Goal: Task Accomplishment & Management: Use online tool/utility

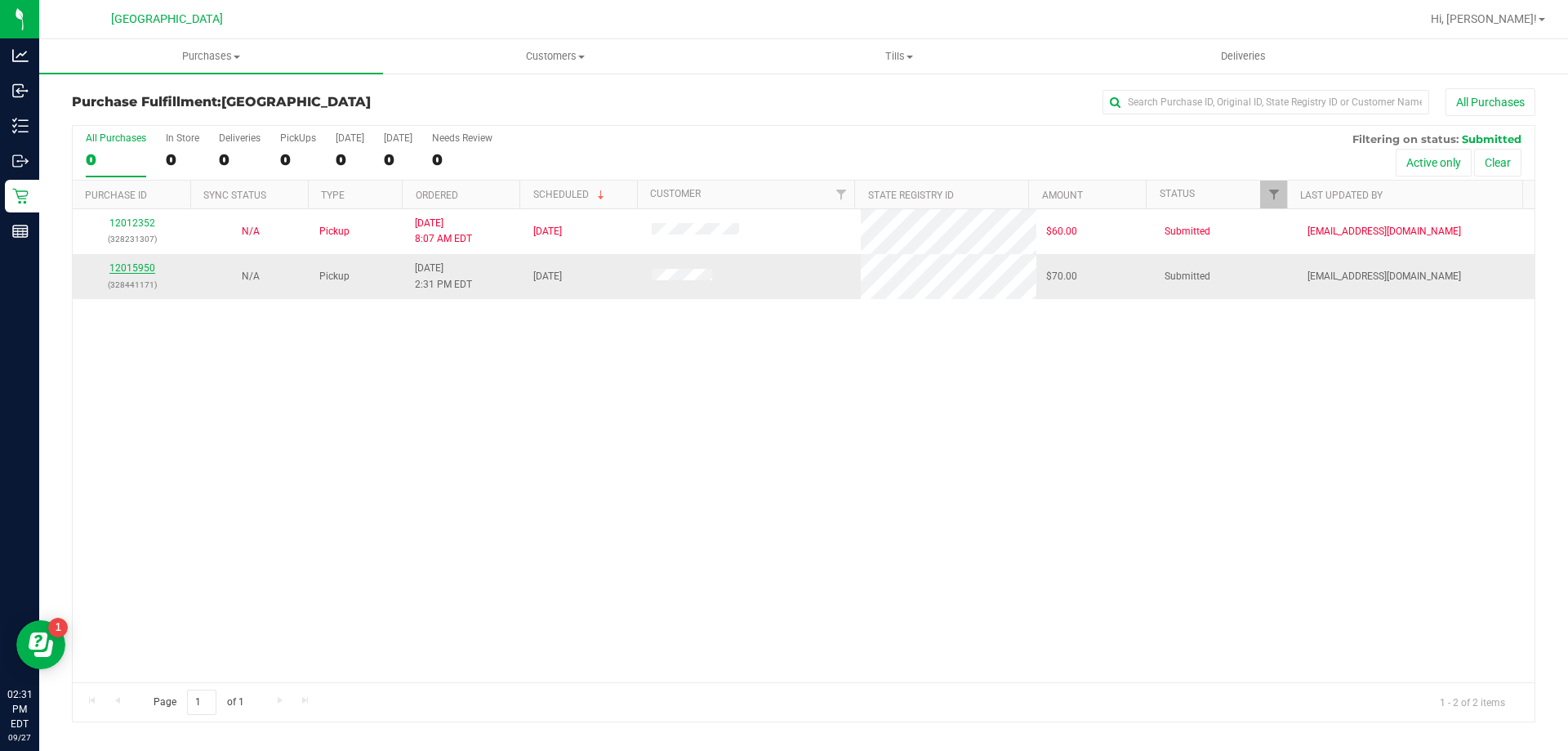
click at [136, 273] on link "12015950" at bounding box center [132, 268] width 46 height 11
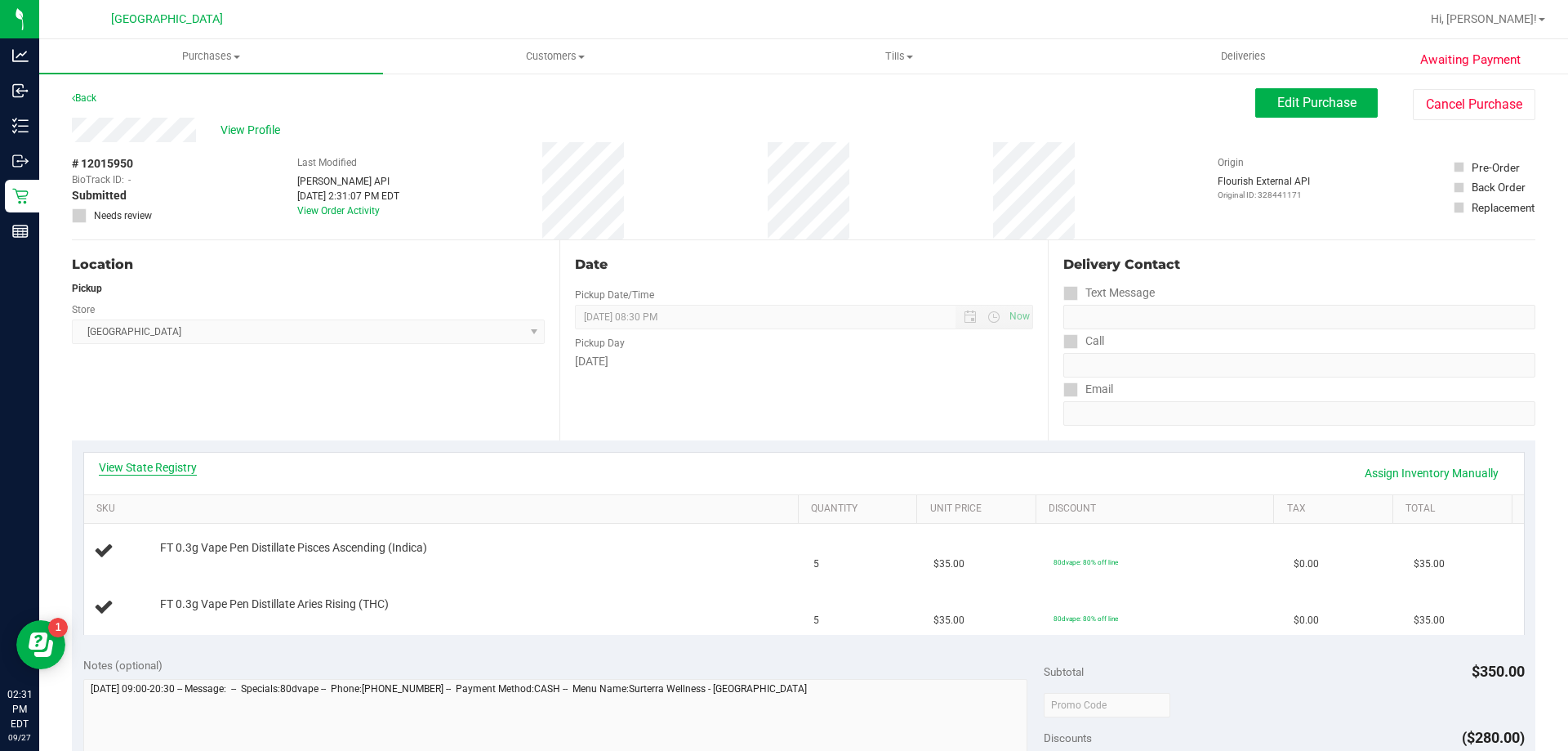
click at [173, 474] on link "View State Registry" at bounding box center [148, 466] width 98 height 16
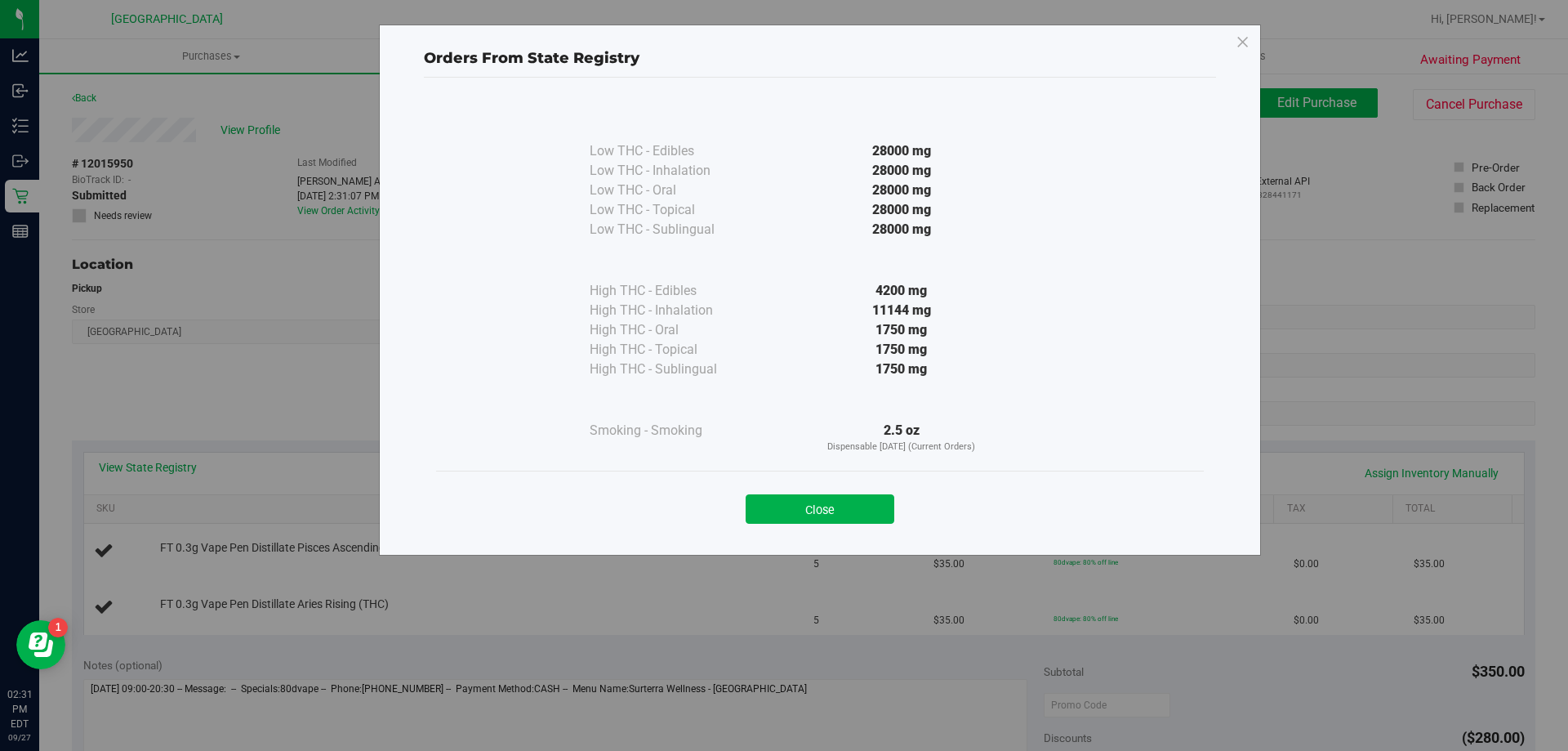
click at [169, 468] on div "Orders From State Registry Low THC - Edibles 28000 mg" at bounding box center [790, 375] width 1580 height 751
click at [861, 498] on button "Close" at bounding box center [820, 509] width 149 height 29
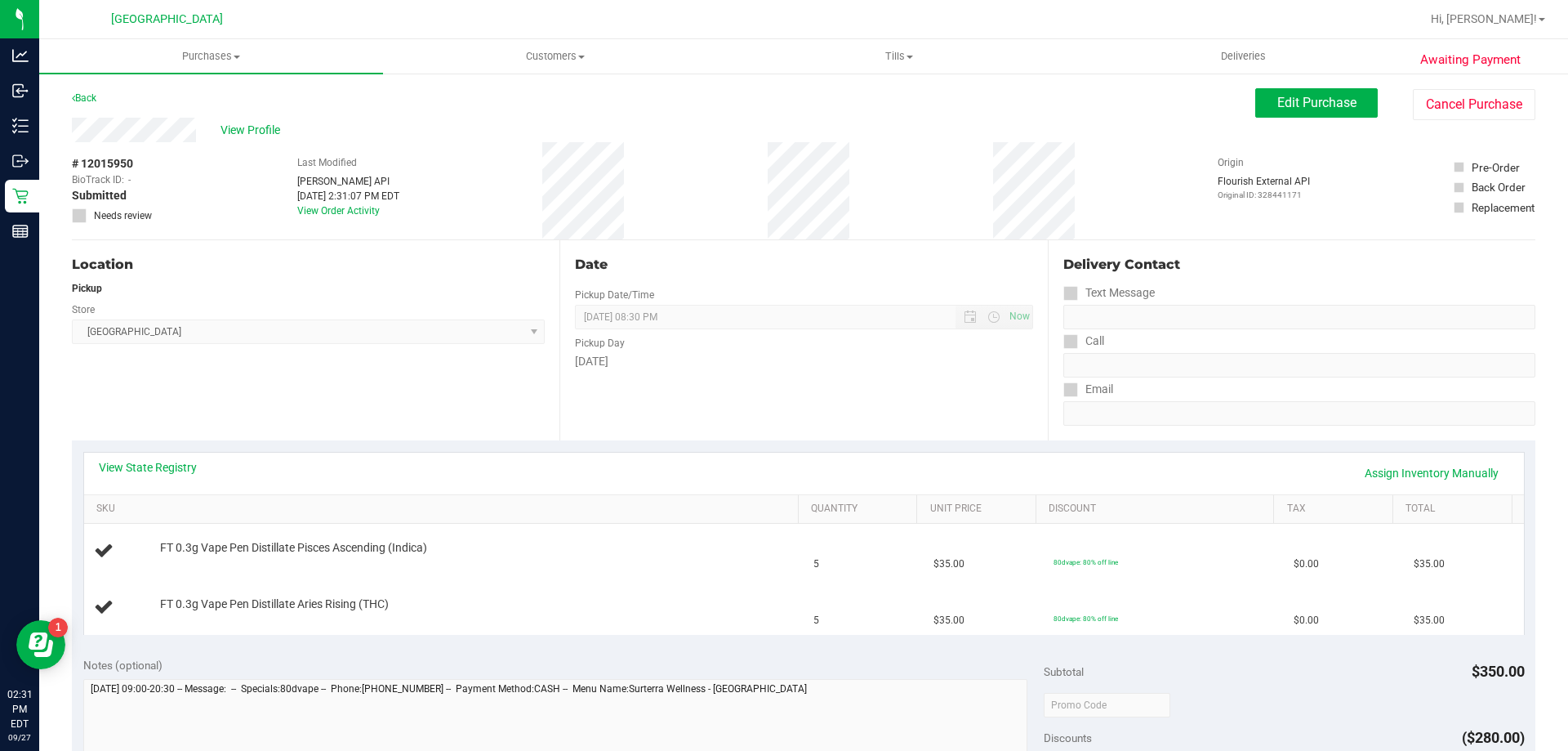
click at [122, 476] on div "View State Registry Assign Inventory Manually" at bounding box center [804, 472] width 1411 height 27
click at [128, 468] on link "View State Registry" at bounding box center [148, 466] width 98 height 16
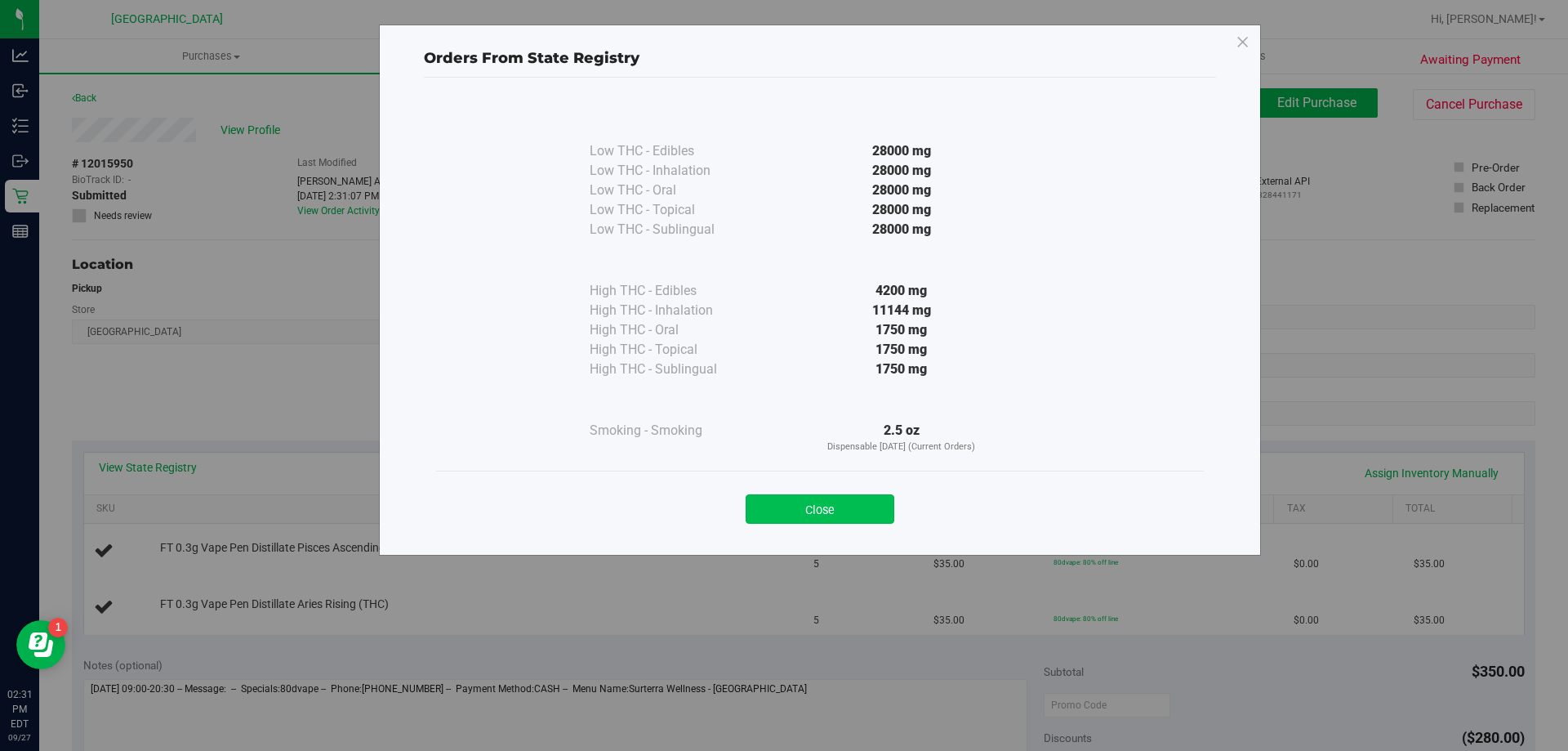
click at [775, 504] on button "Close" at bounding box center [820, 509] width 149 height 29
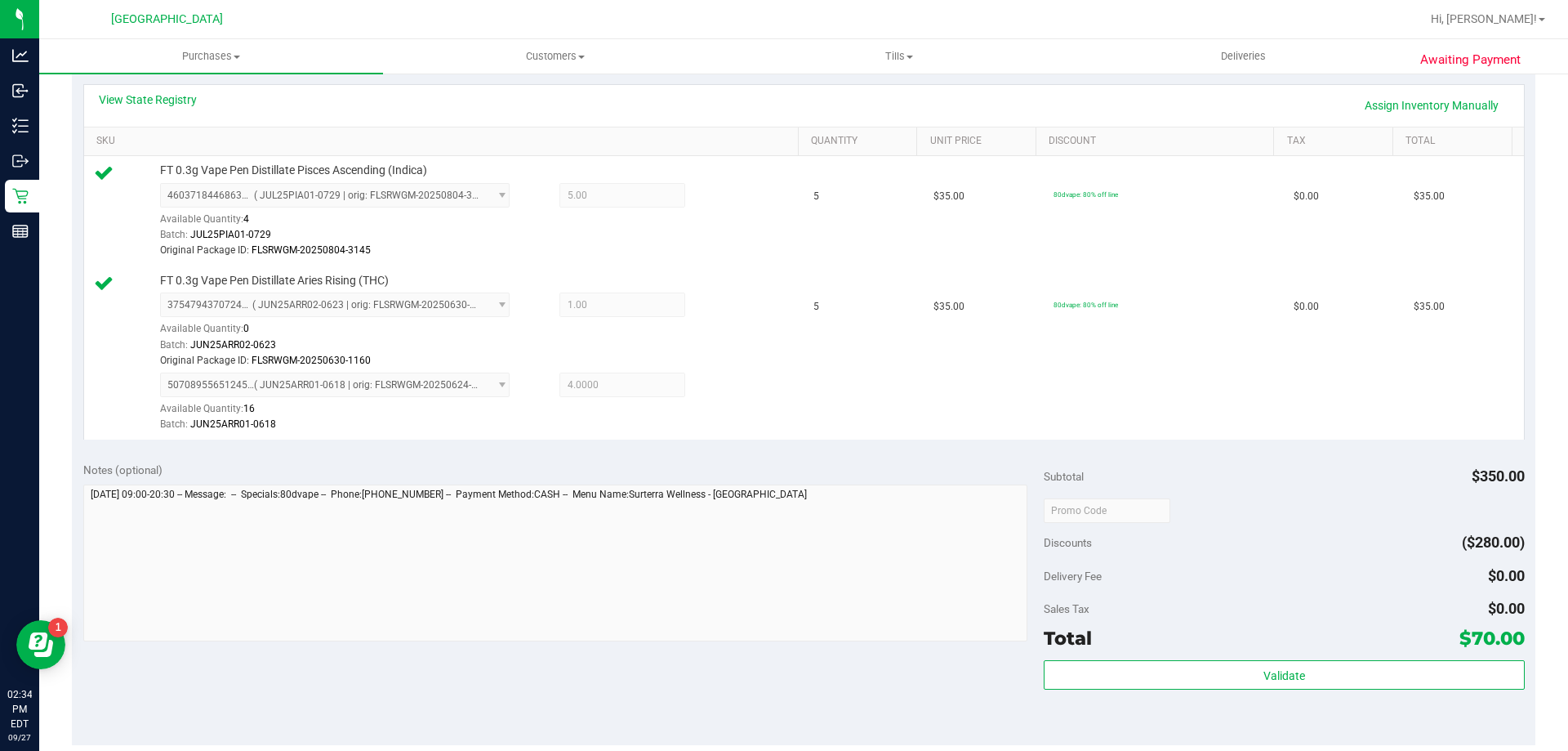
scroll to position [490, 0]
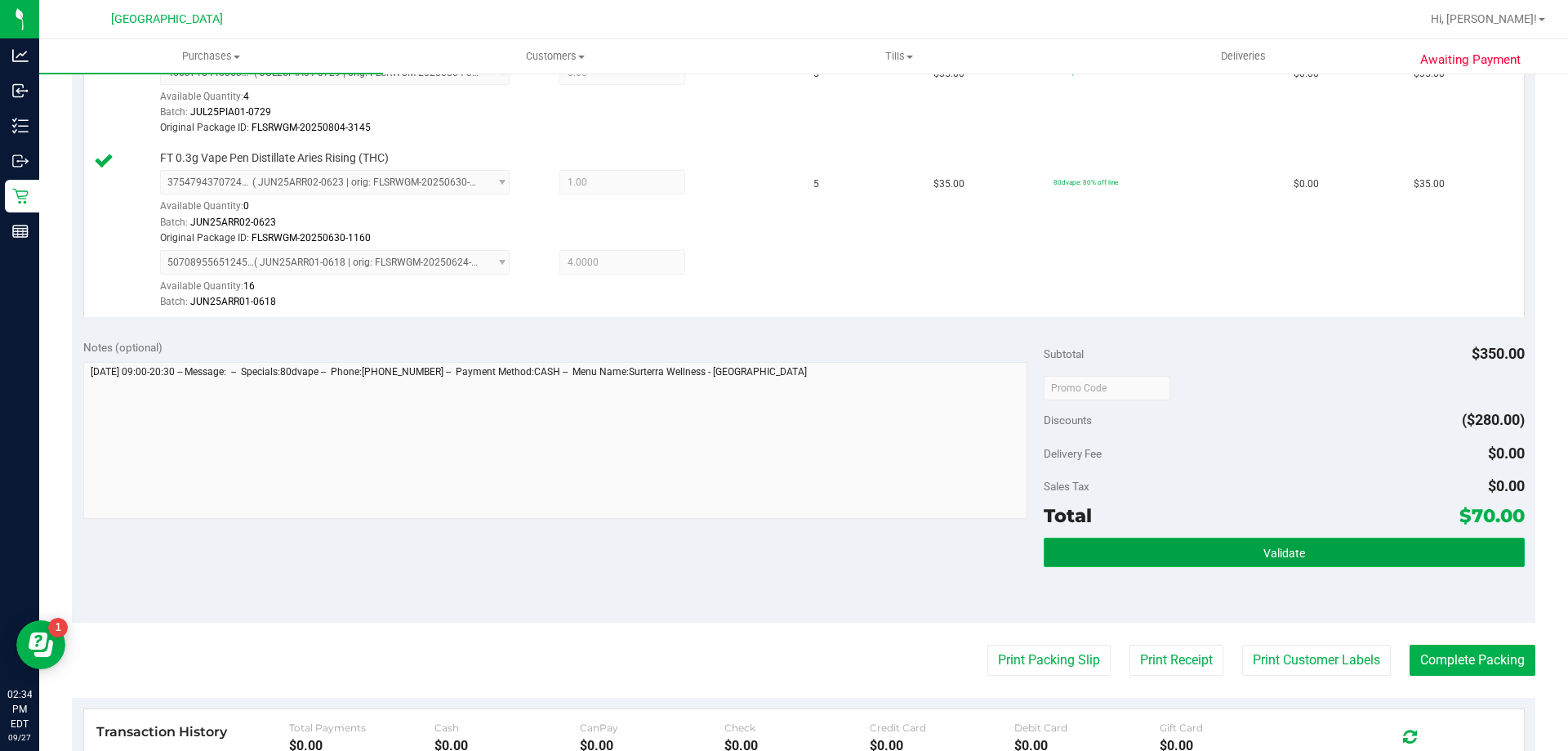
click at [1243, 551] on button "Validate" at bounding box center [1284, 552] width 480 height 29
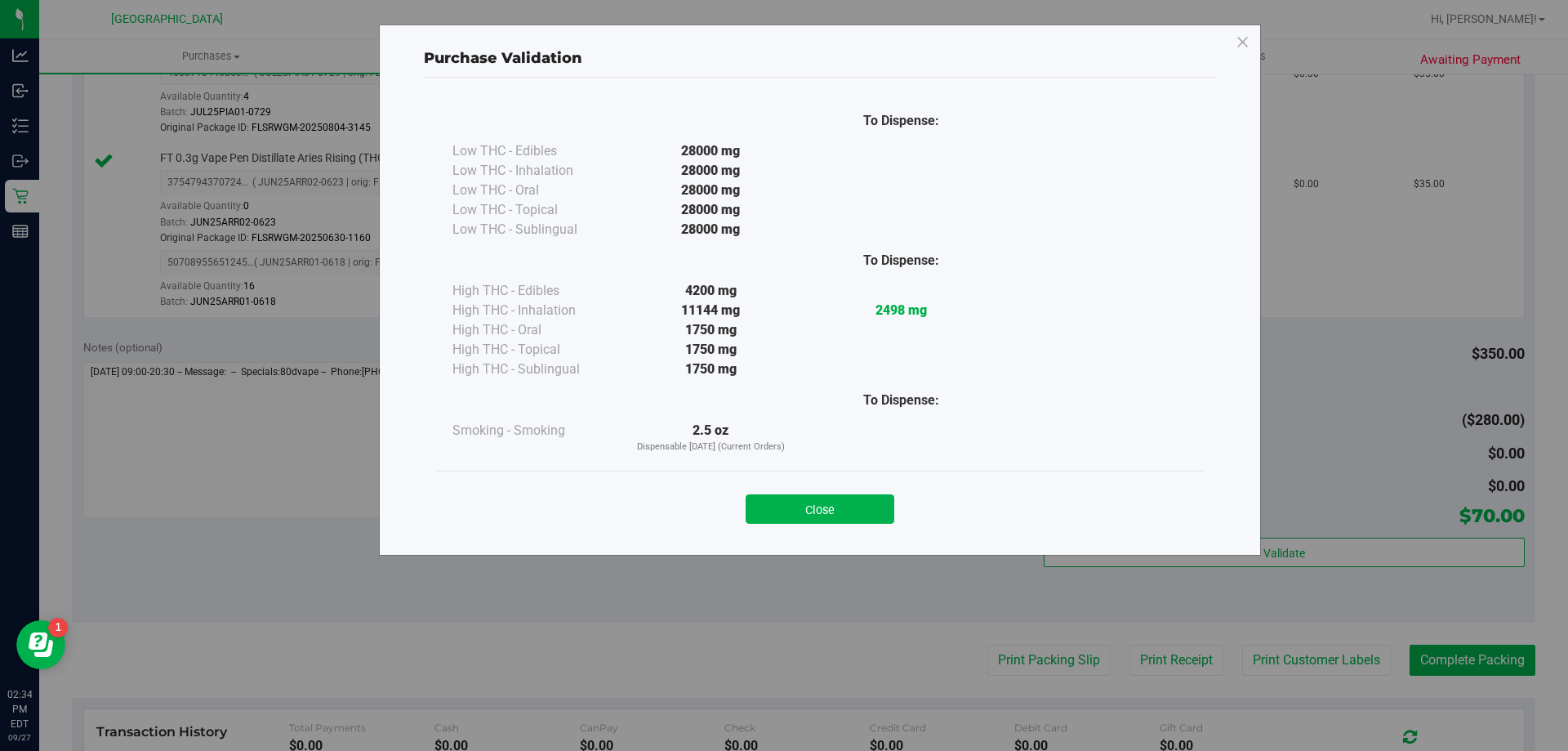
drag, startPoint x: 823, startPoint y: 503, endPoint x: 871, endPoint y: 573, distance: 84.9
click at [823, 504] on button "Close" at bounding box center [820, 509] width 149 height 29
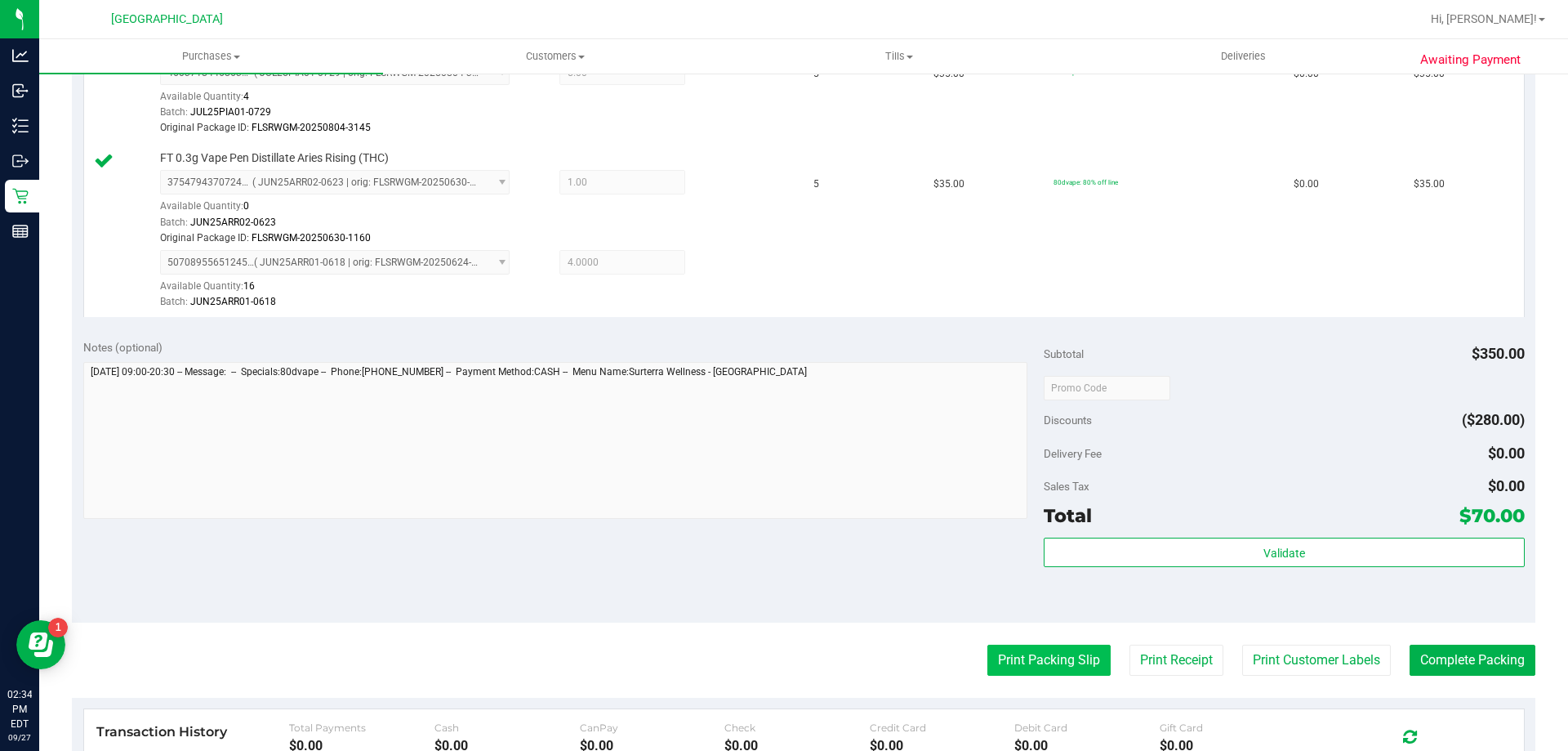
click at [1029, 665] on button "Print Packing Slip" at bounding box center [1049, 660] width 123 height 31
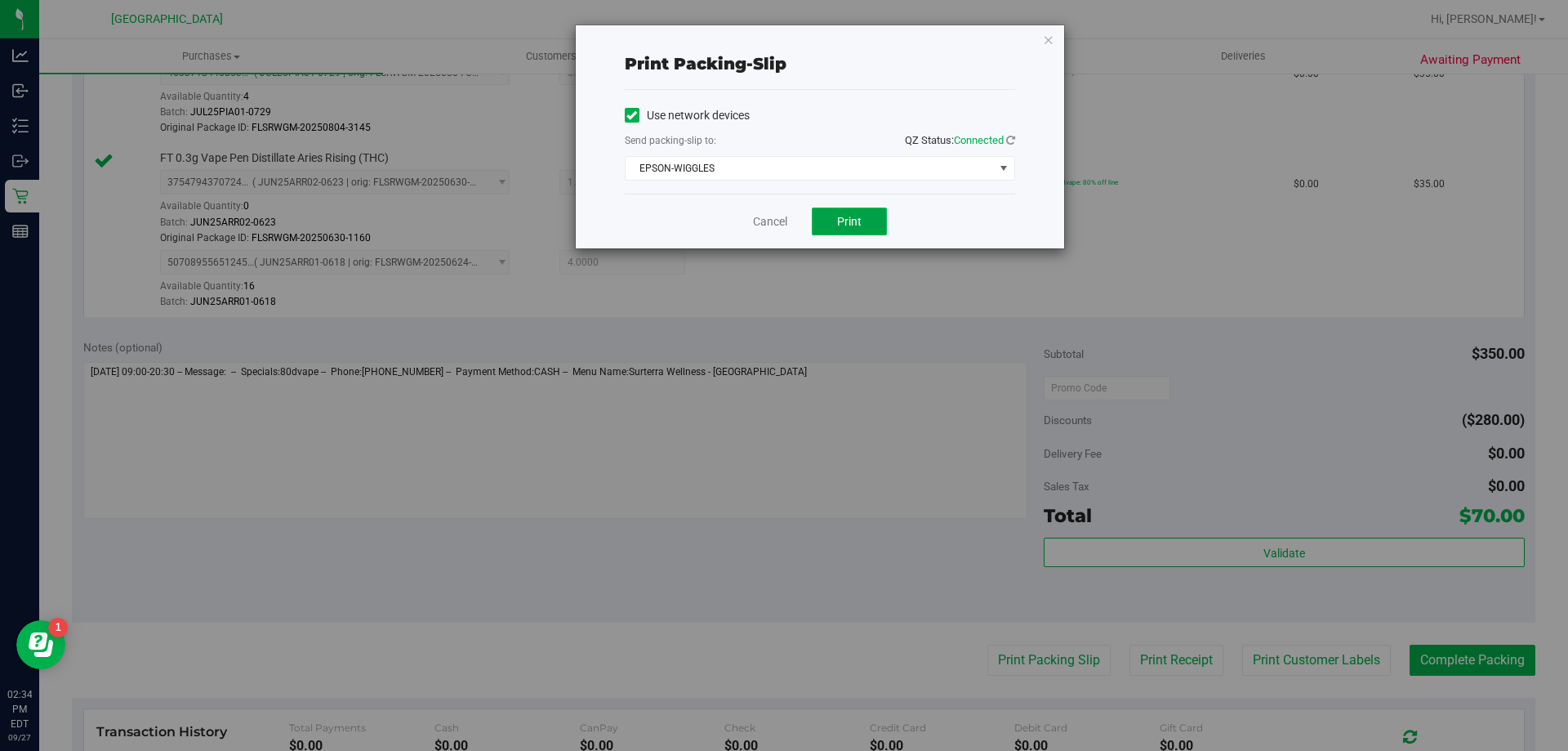
click at [865, 214] on button "Print" at bounding box center [849, 220] width 75 height 27
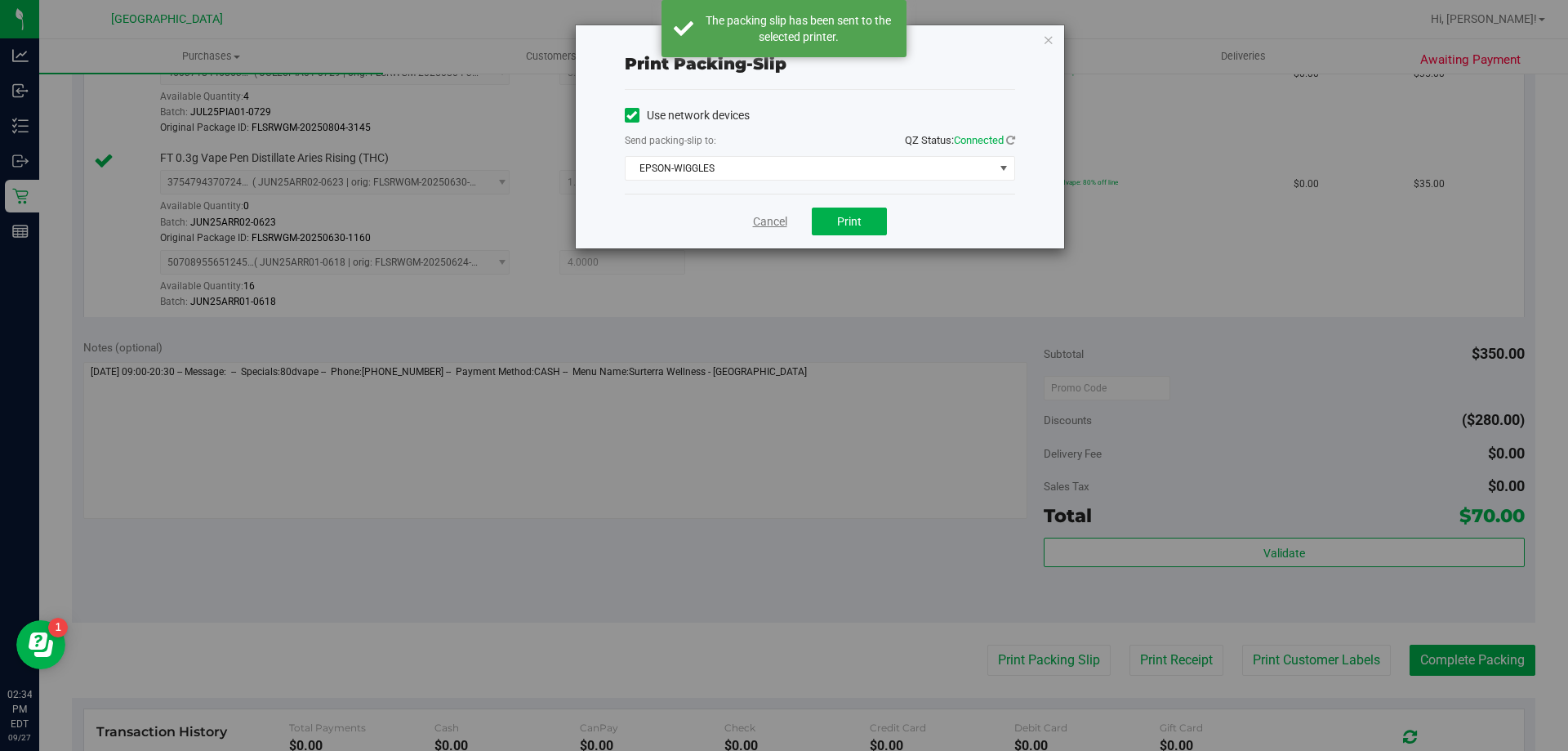
click at [769, 214] on link "Cancel" at bounding box center [770, 221] width 34 height 17
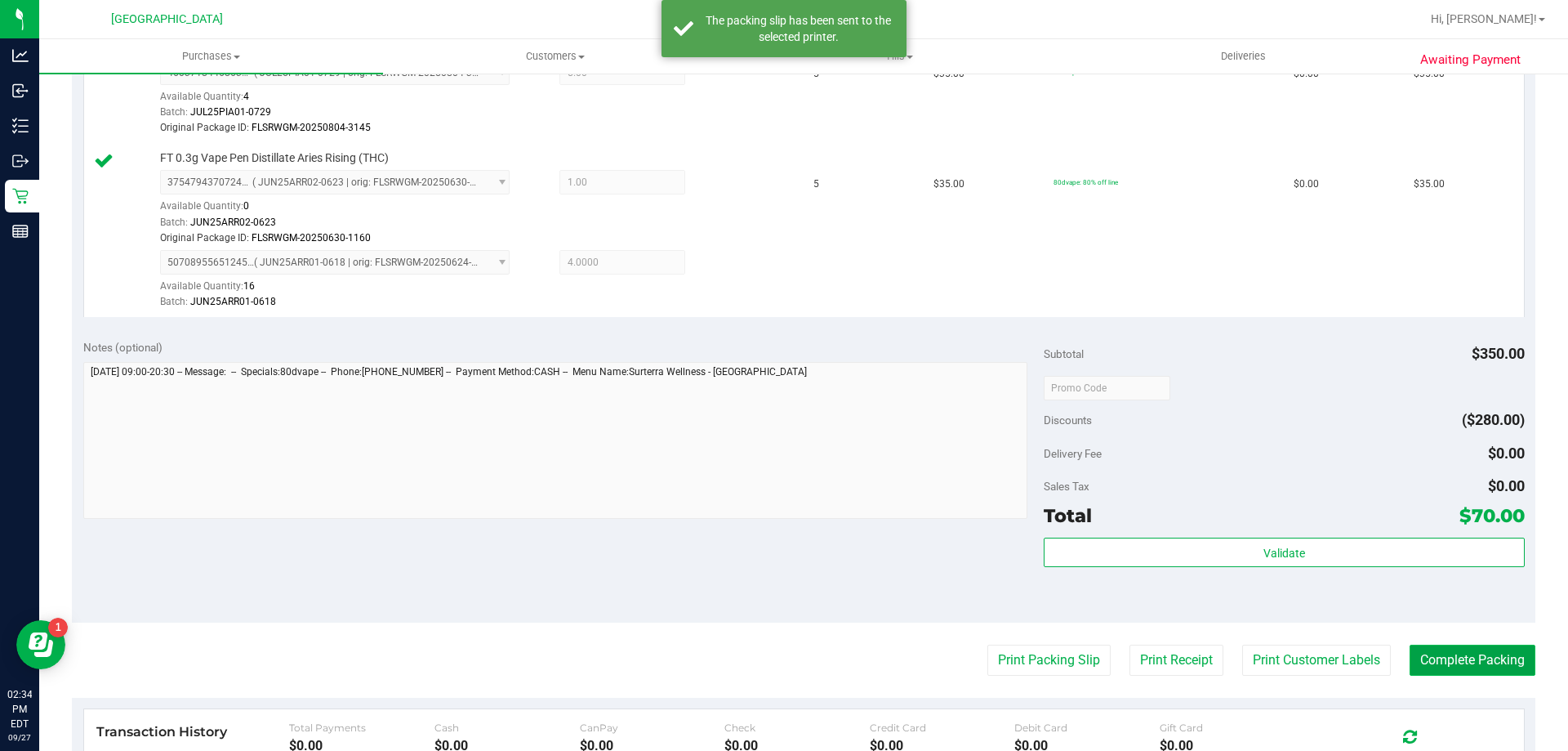
click at [1487, 660] on button "Complete Packing" at bounding box center [1473, 660] width 126 height 31
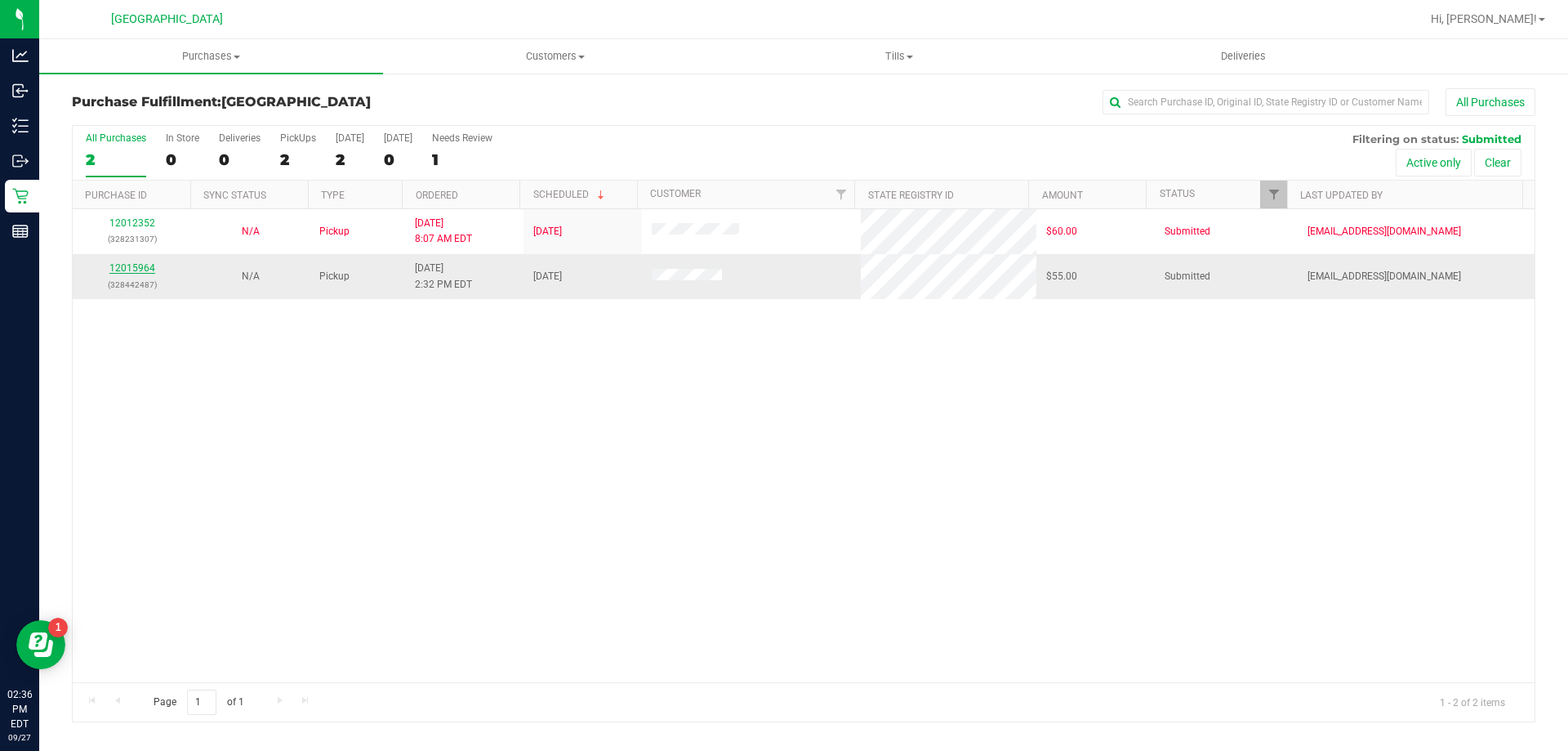
click at [124, 266] on link "12015964" at bounding box center [132, 268] width 46 height 11
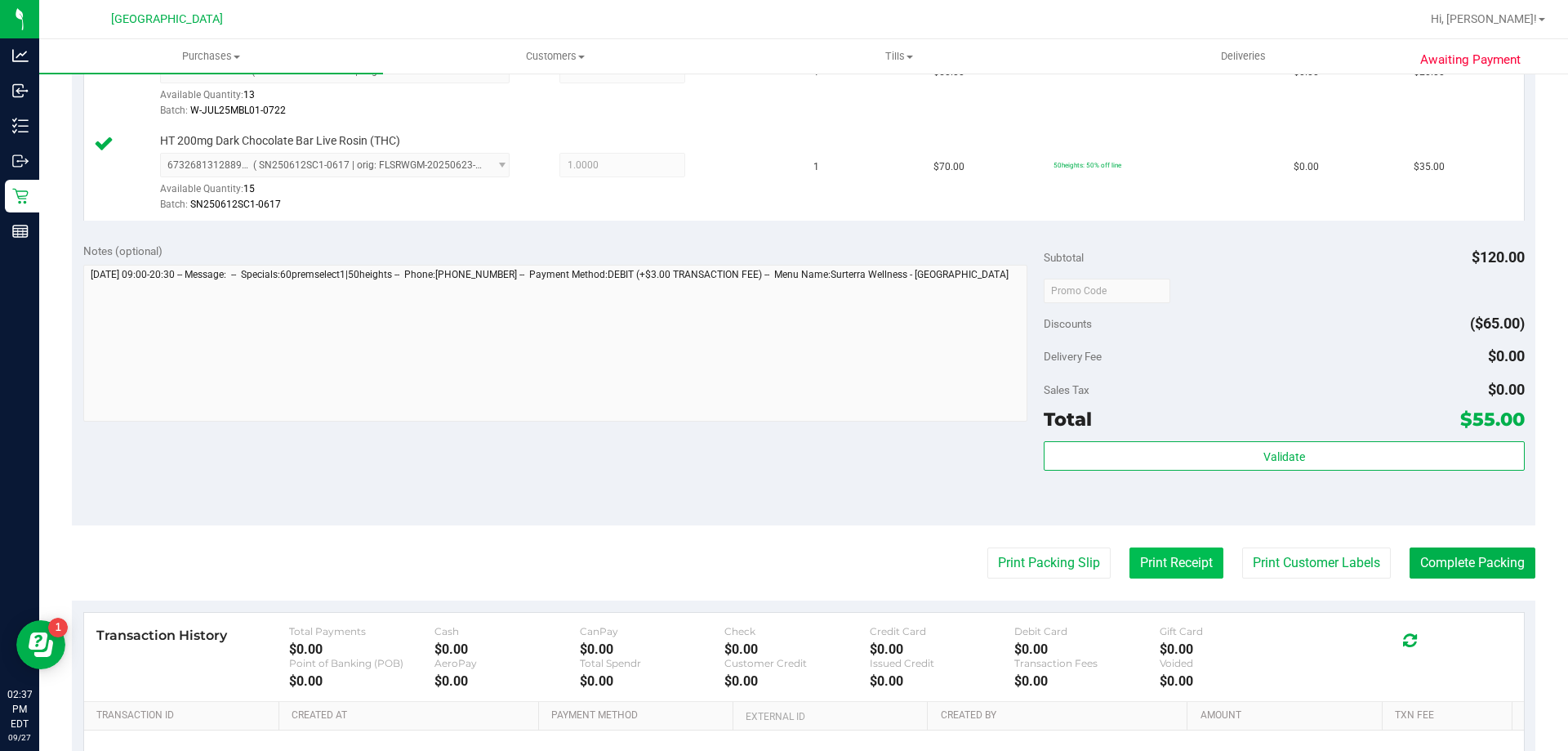
scroll to position [572, 0]
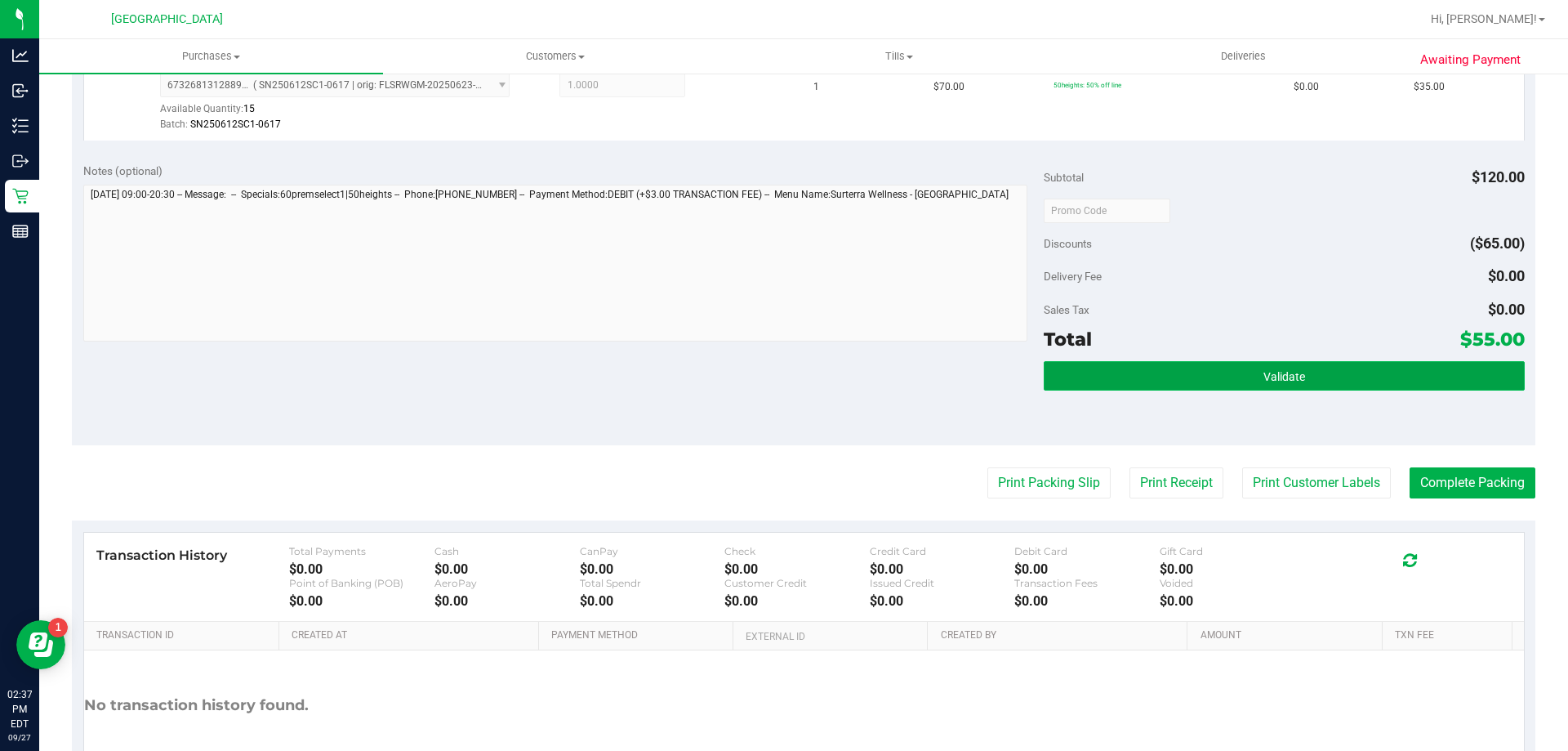
click at [1184, 373] on button "Validate" at bounding box center [1284, 375] width 480 height 29
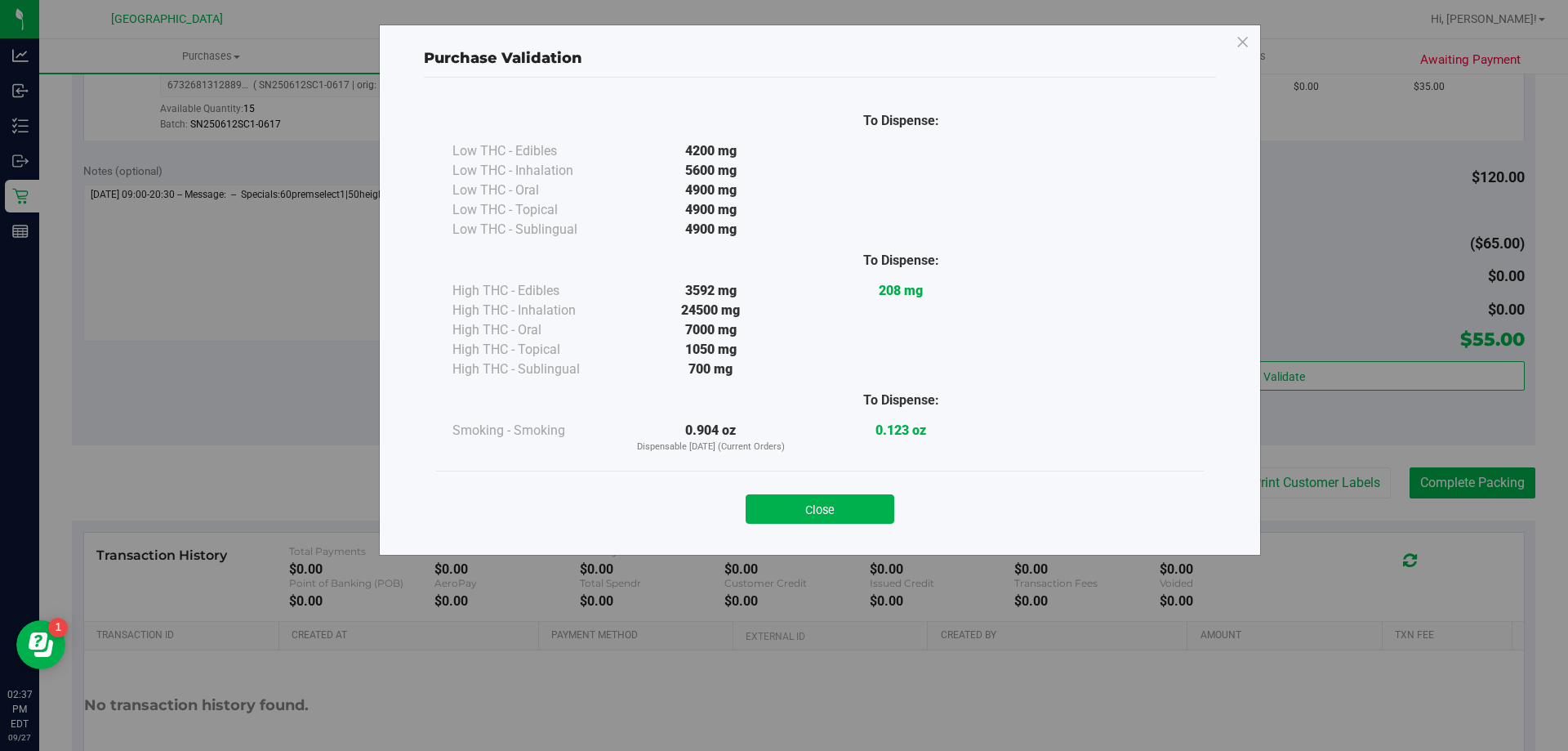
click at [843, 504] on button "Close" at bounding box center [820, 509] width 149 height 29
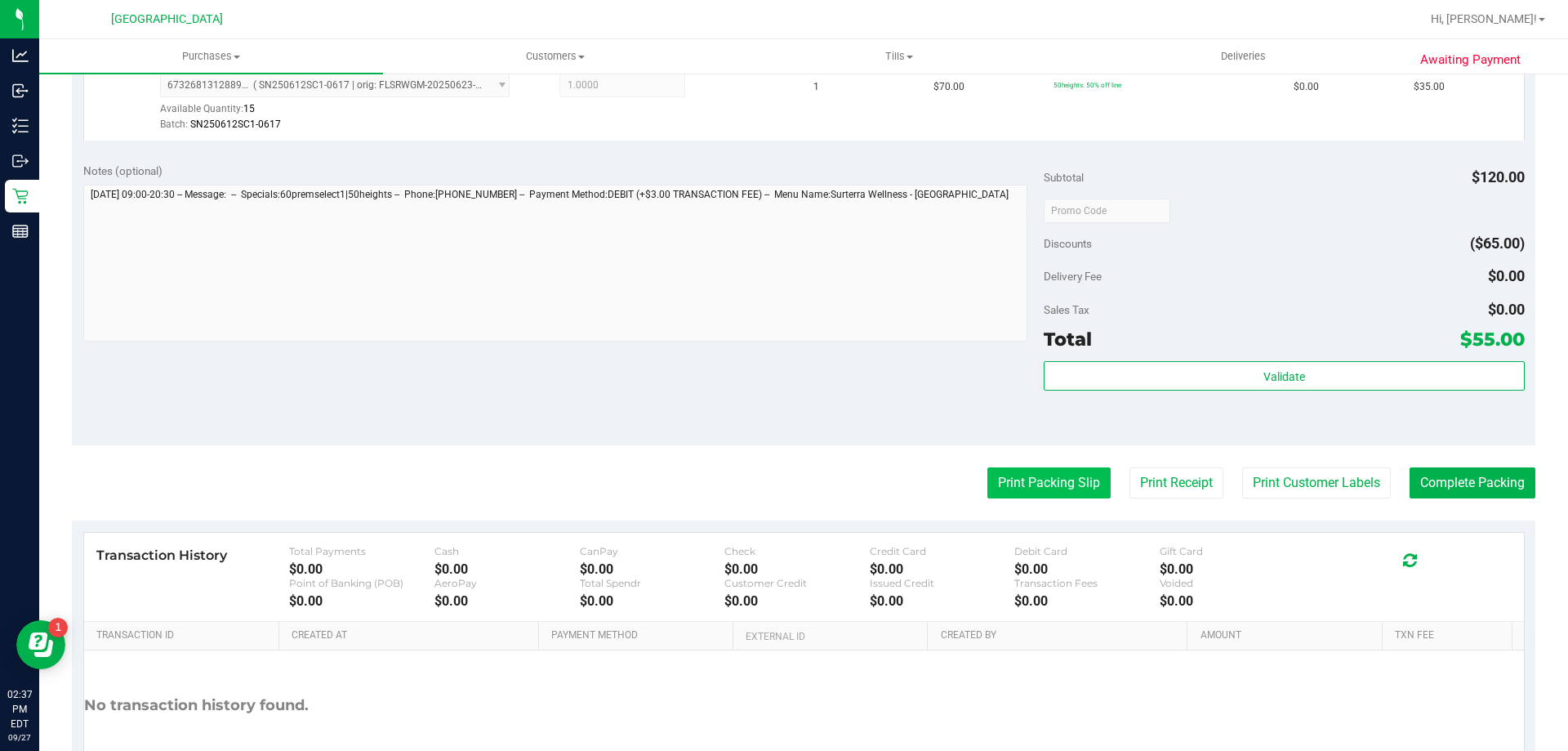
click at [1091, 479] on button "Print Packing Slip" at bounding box center [1049, 482] width 123 height 31
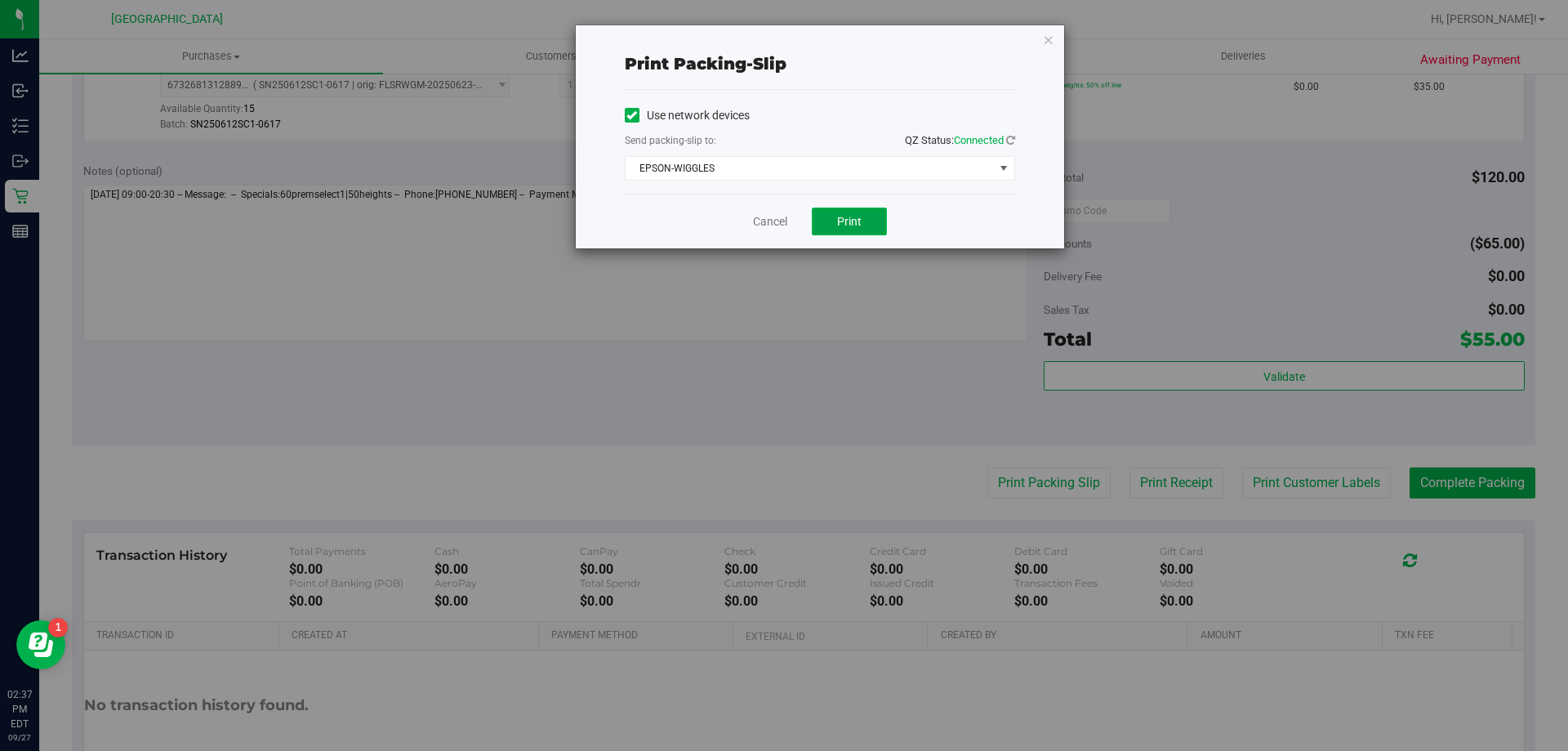
click at [861, 211] on button "Print" at bounding box center [849, 220] width 75 height 27
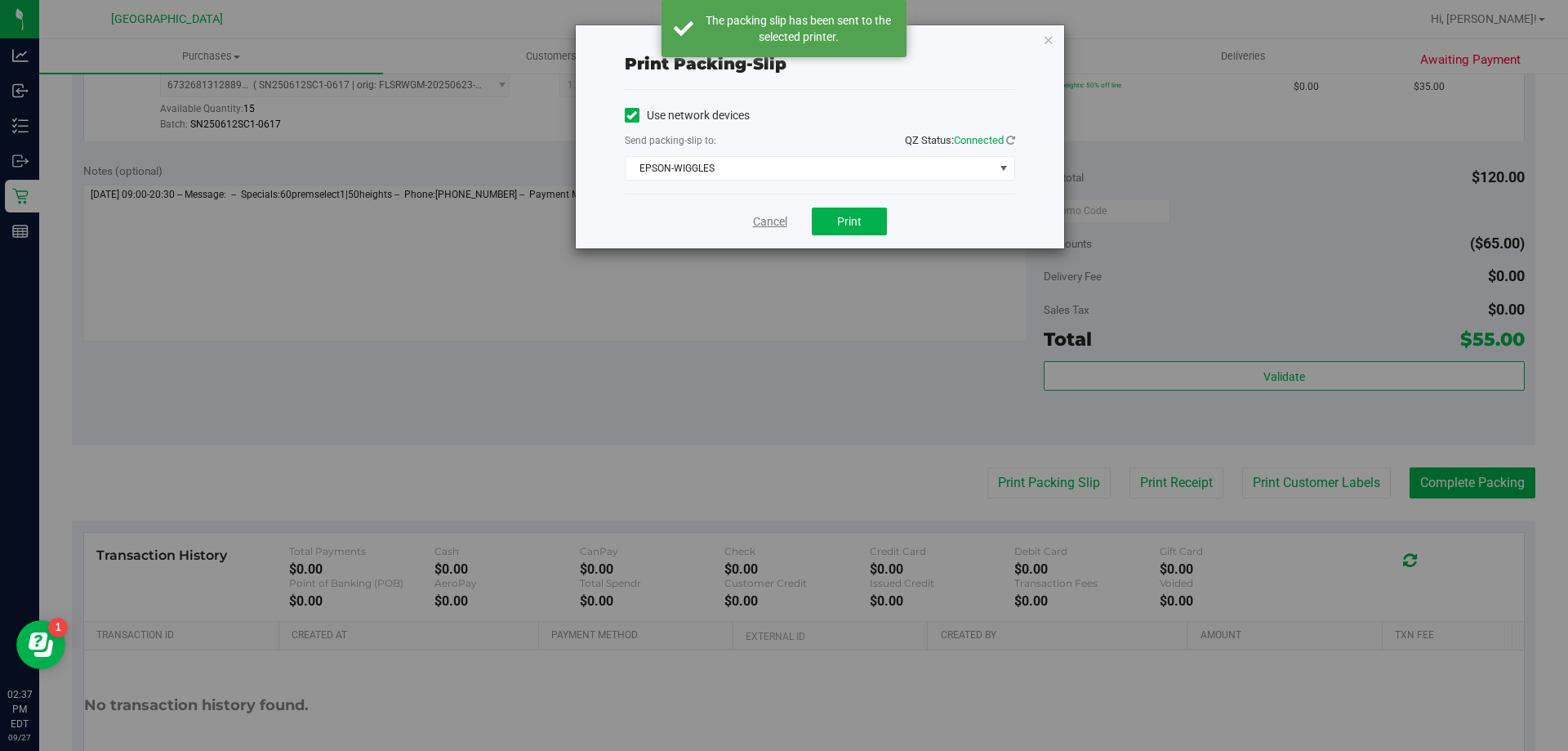
click at [767, 221] on link "Cancel" at bounding box center [770, 221] width 34 height 17
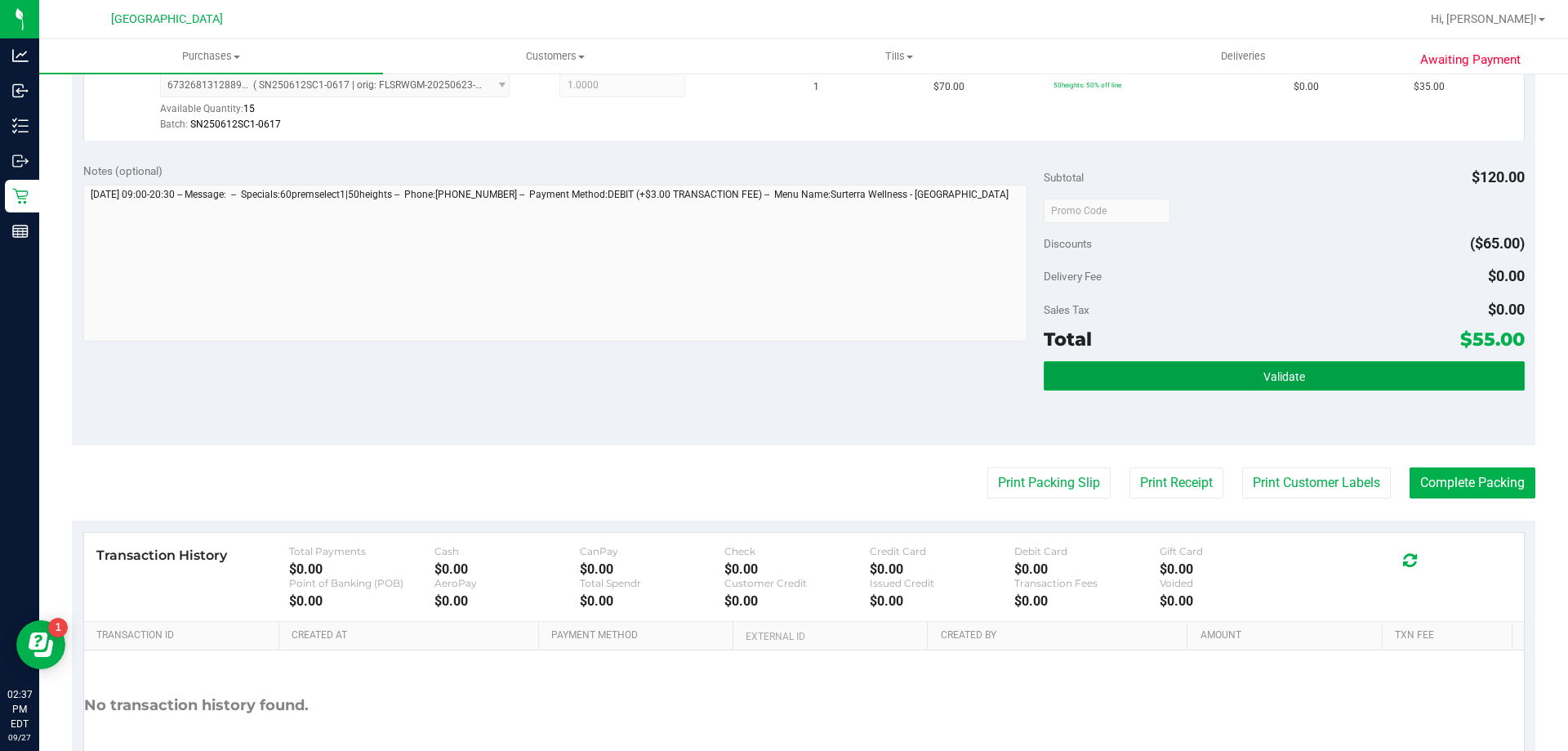
click at [1200, 362] on button "Validate" at bounding box center [1284, 375] width 480 height 29
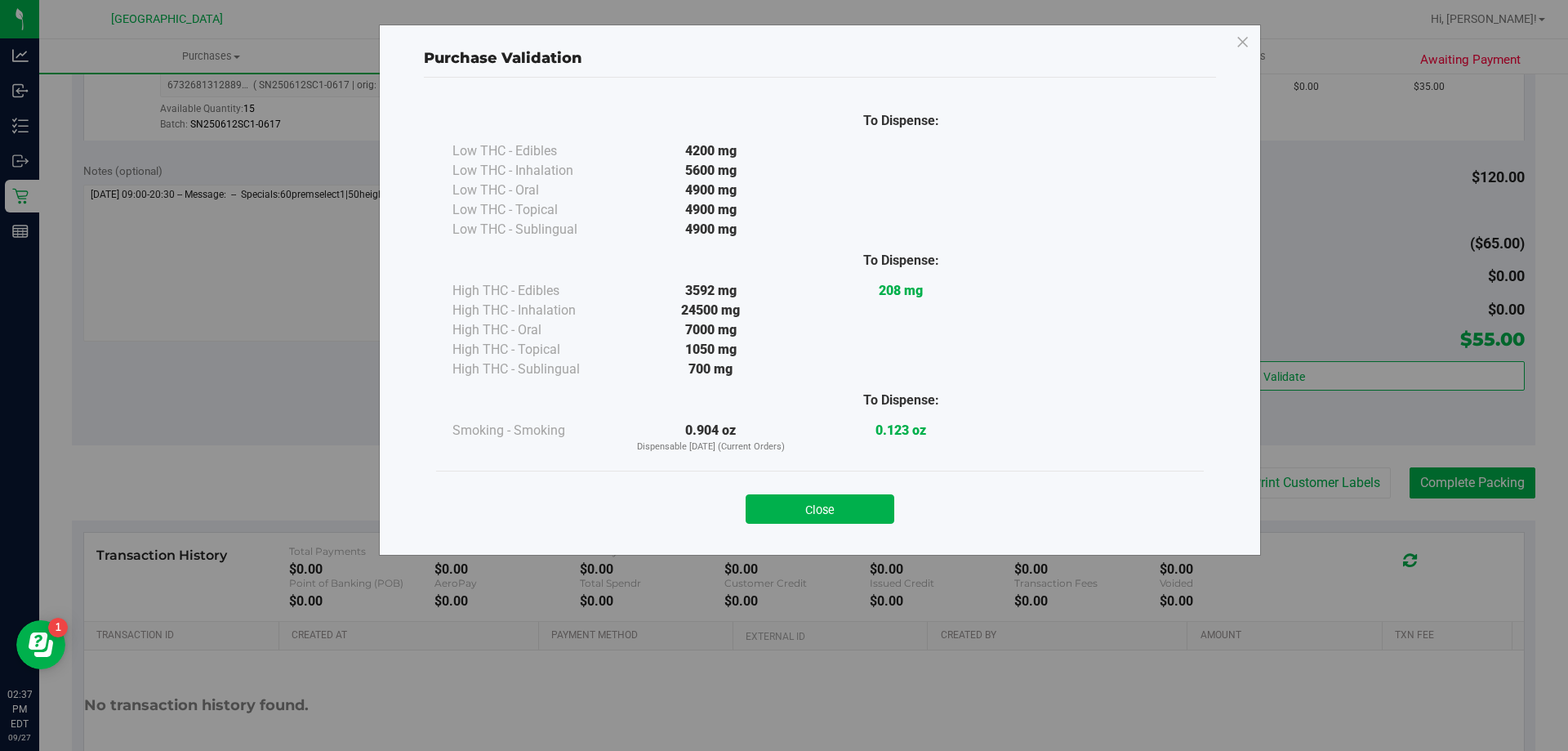
click at [850, 531] on div "Close" at bounding box center [819, 504] width 768 height 66
click at [850, 514] on button "Close" at bounding box center [820, 509] width 149 height 29
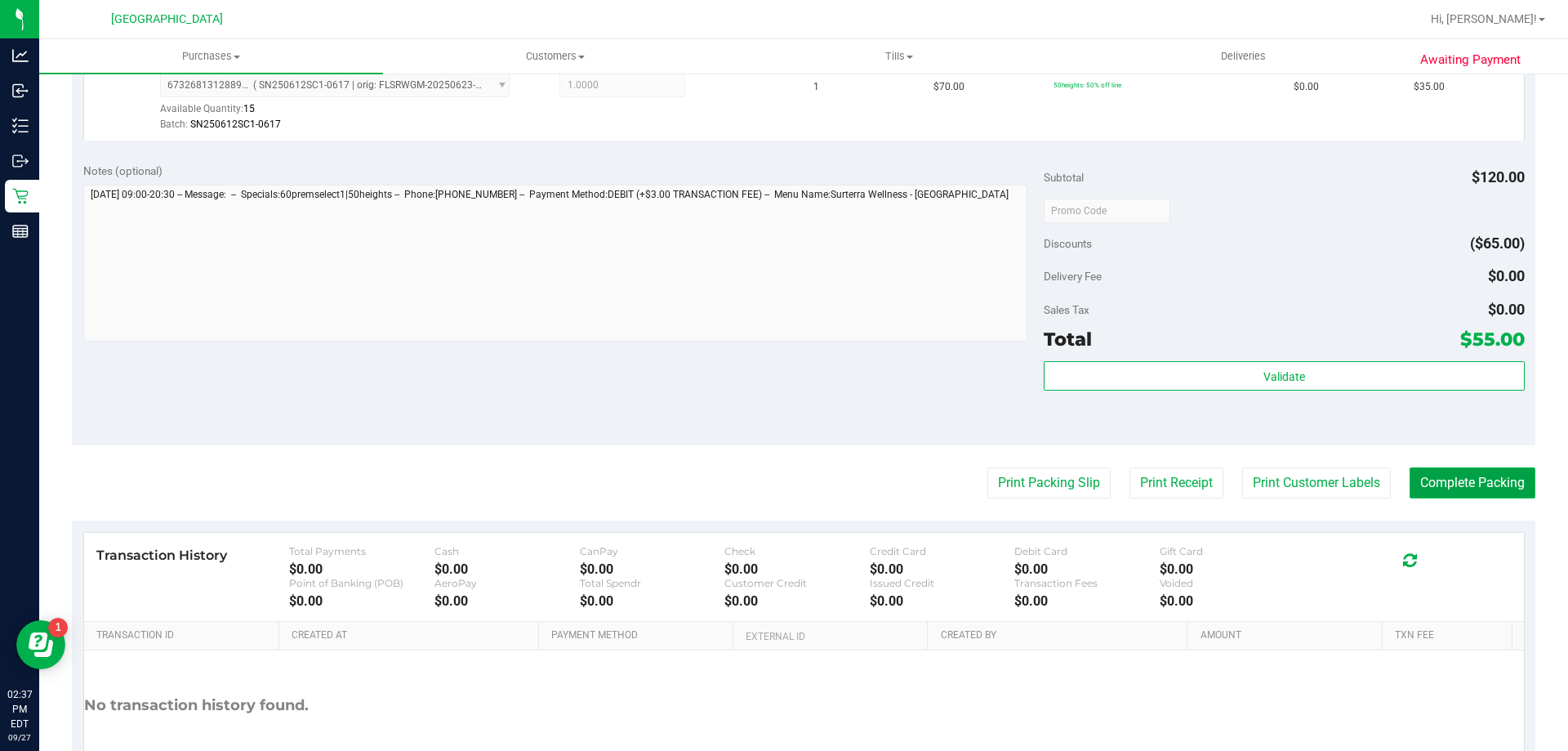
click at [1467, 481] on button "Complete Packing" at bounding box center [1473, 482] width 126 height 31
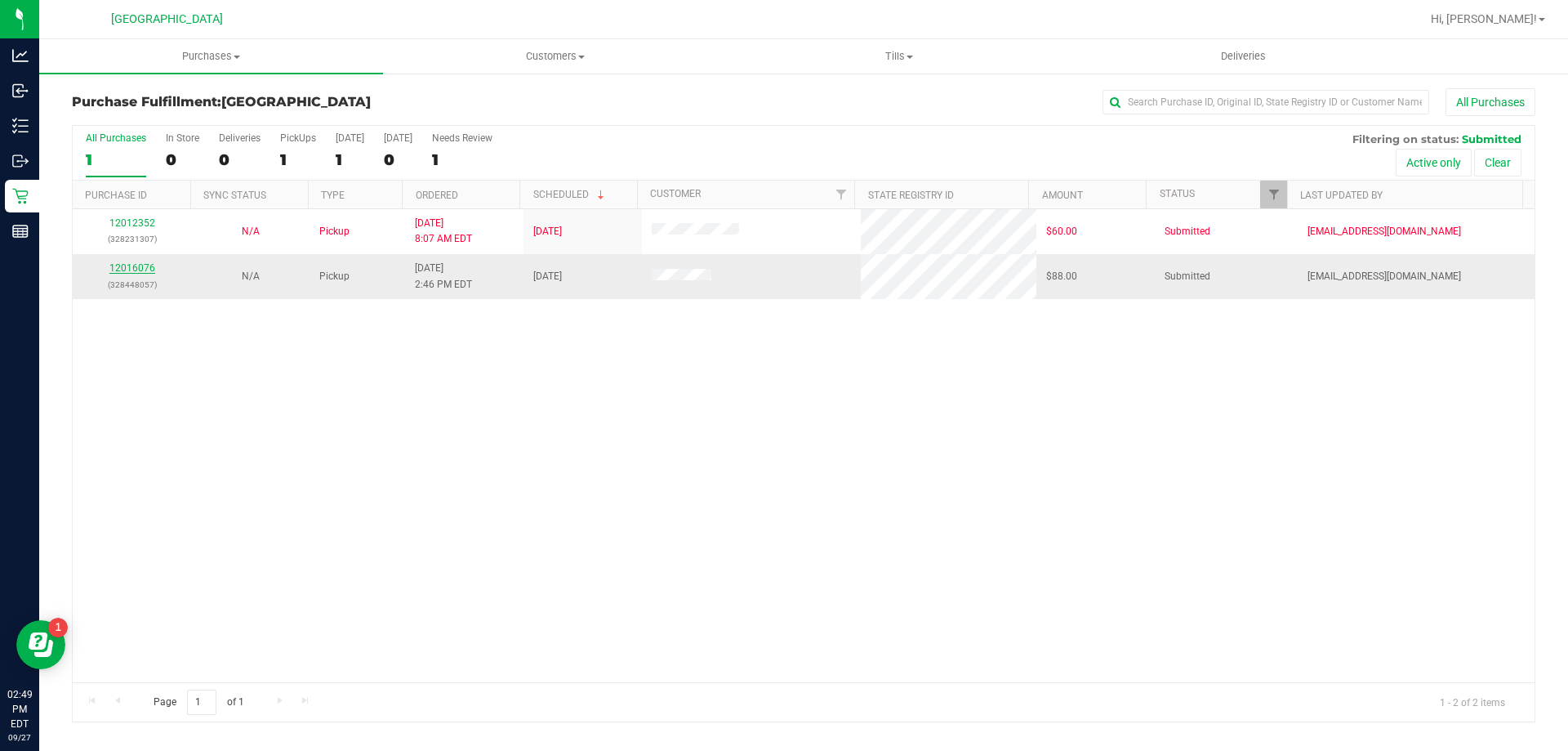
click at [145, 268] on link "12016076" at bounding box center [132, 268] width 46 height 11
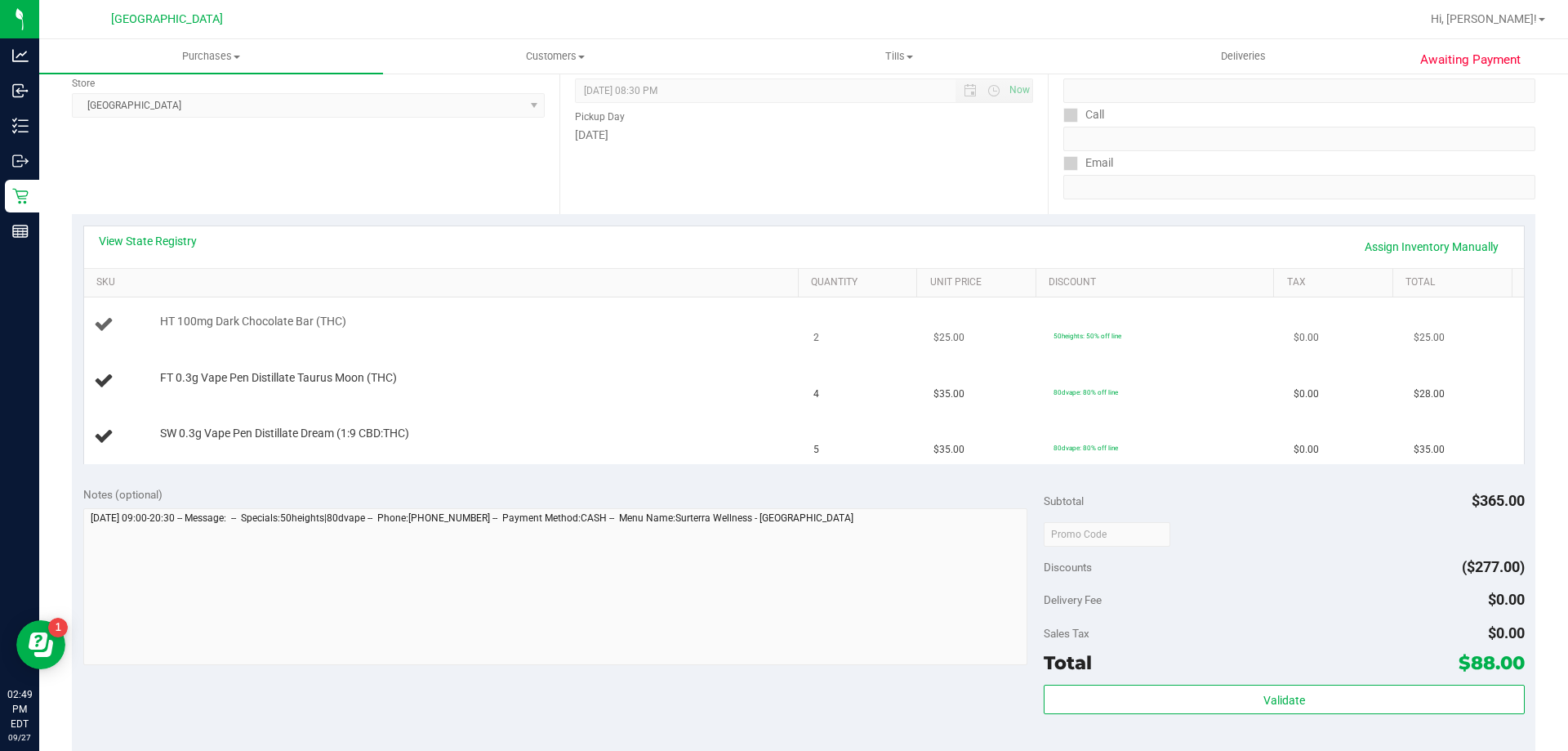
scroll to position [245, 0]
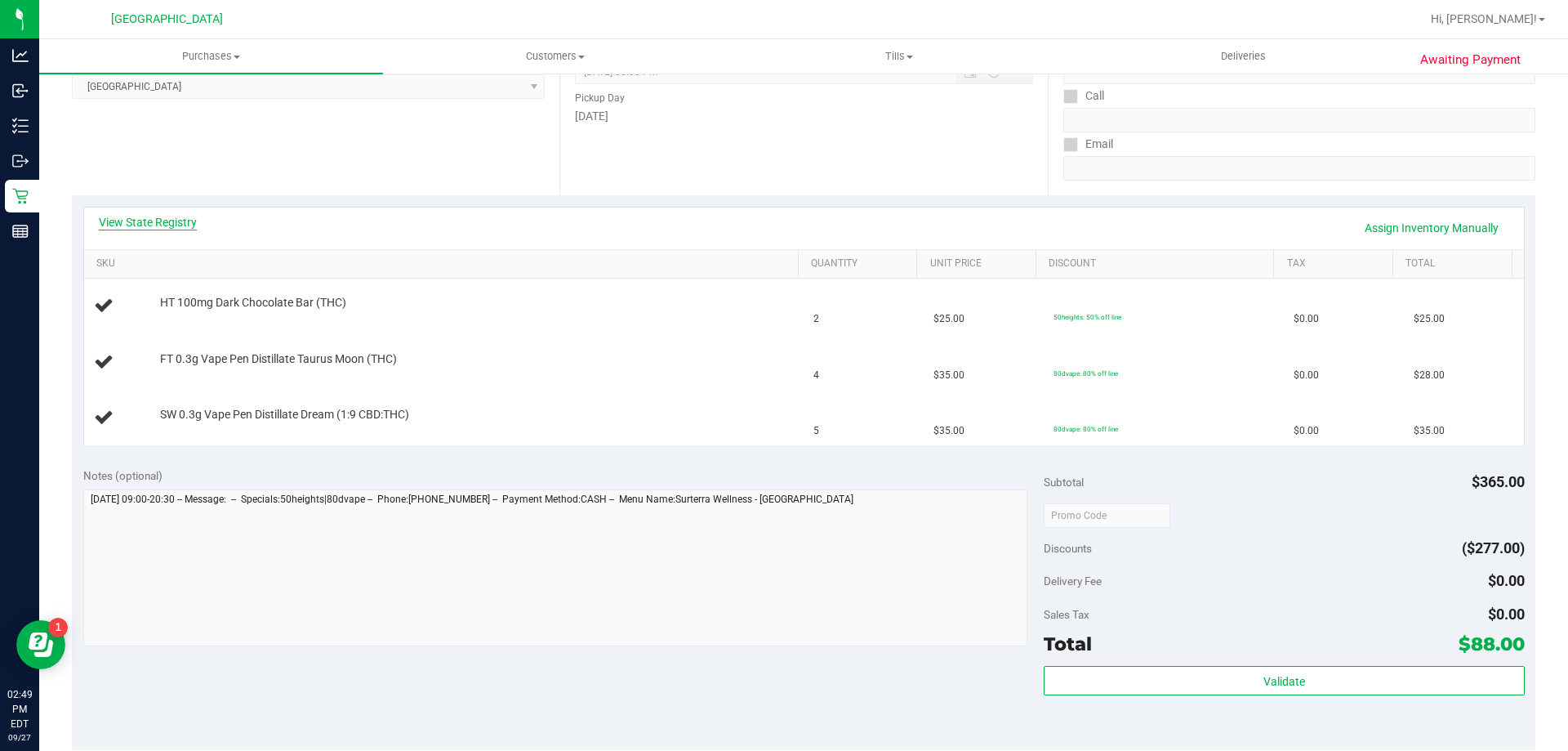
click at [147, 215] on link "View State Registry" at bounding box center [148, 221] width 98 height 16
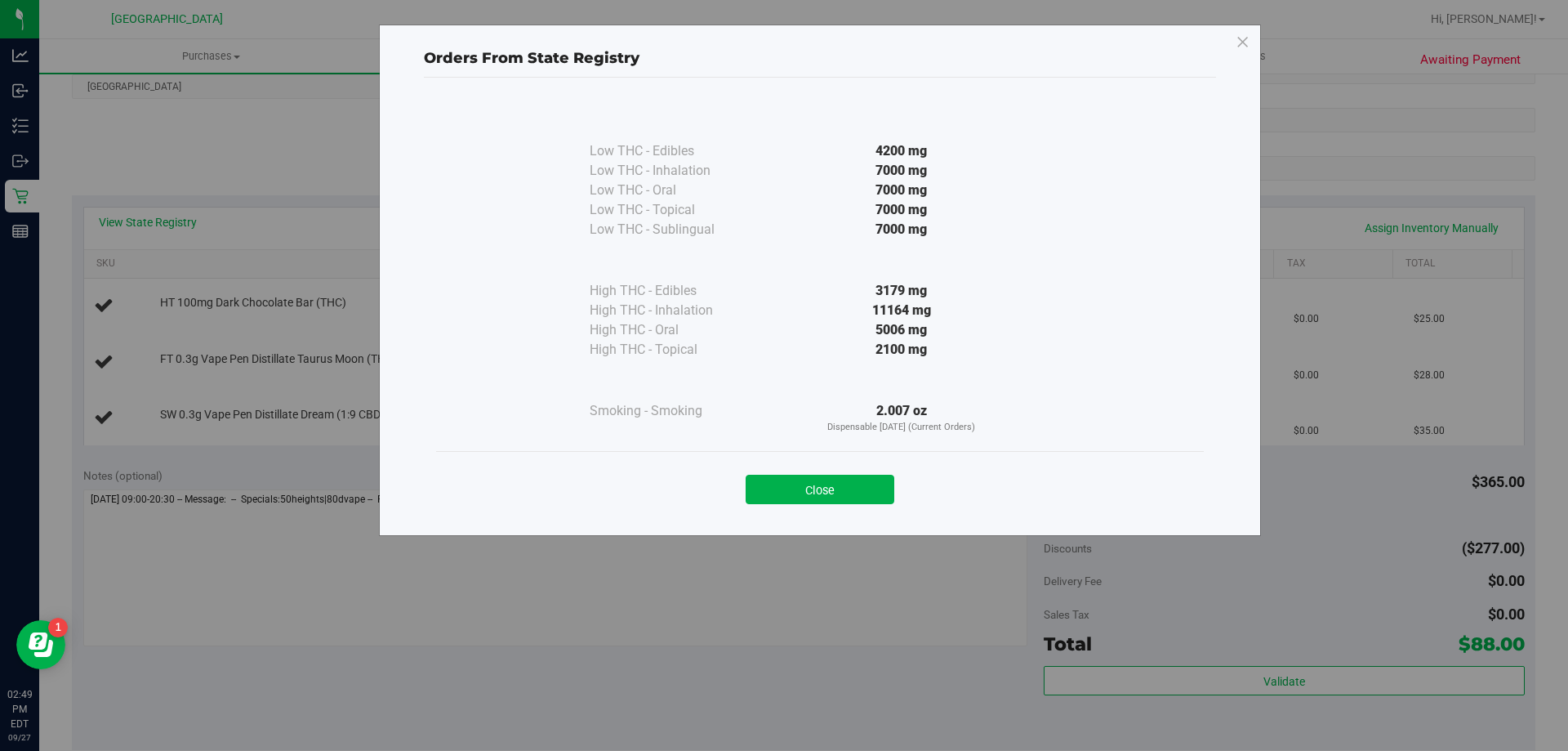
click at [821, 477] on button "Close" at bounding box center [820, 489] width 149 height 29
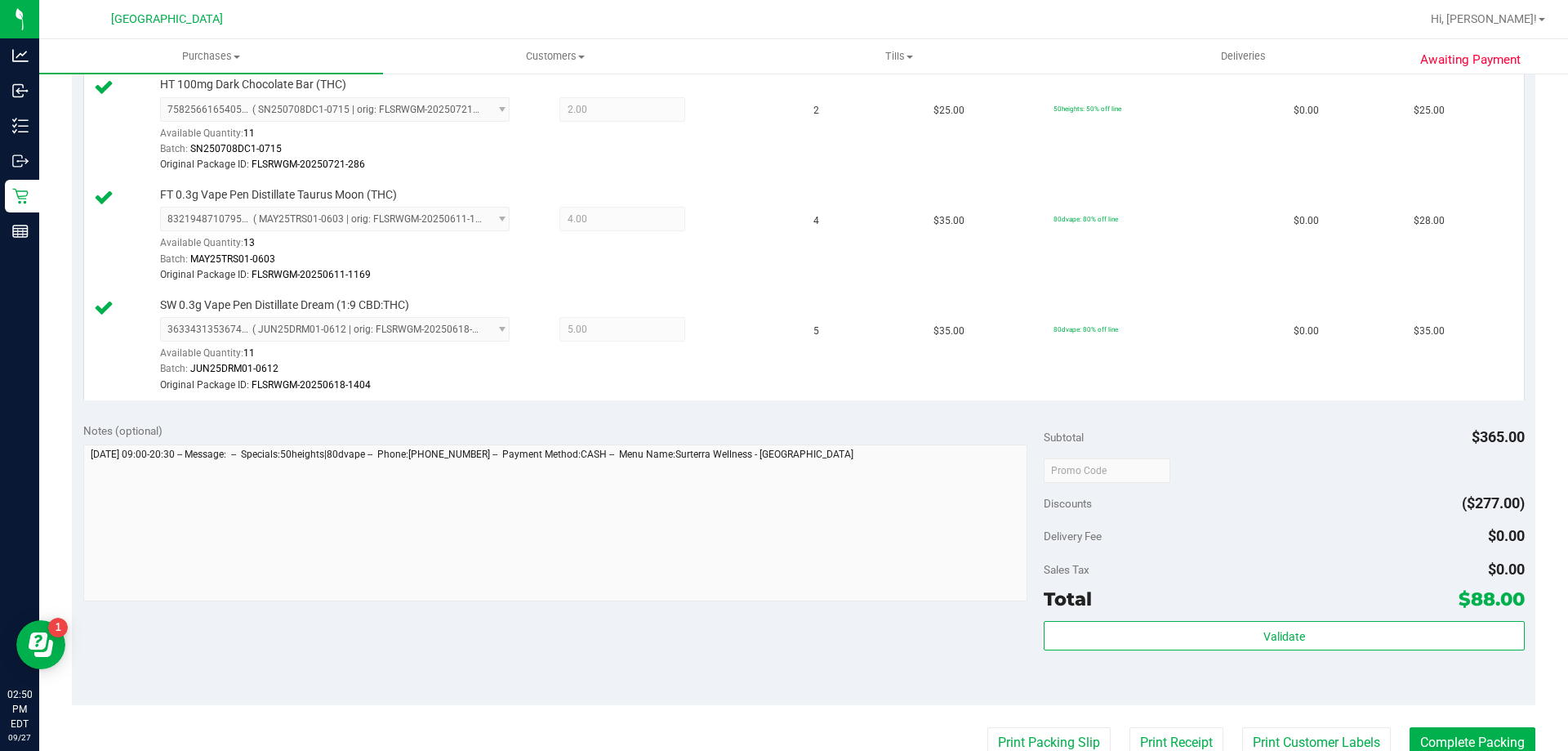
scroll to position [572, 0]
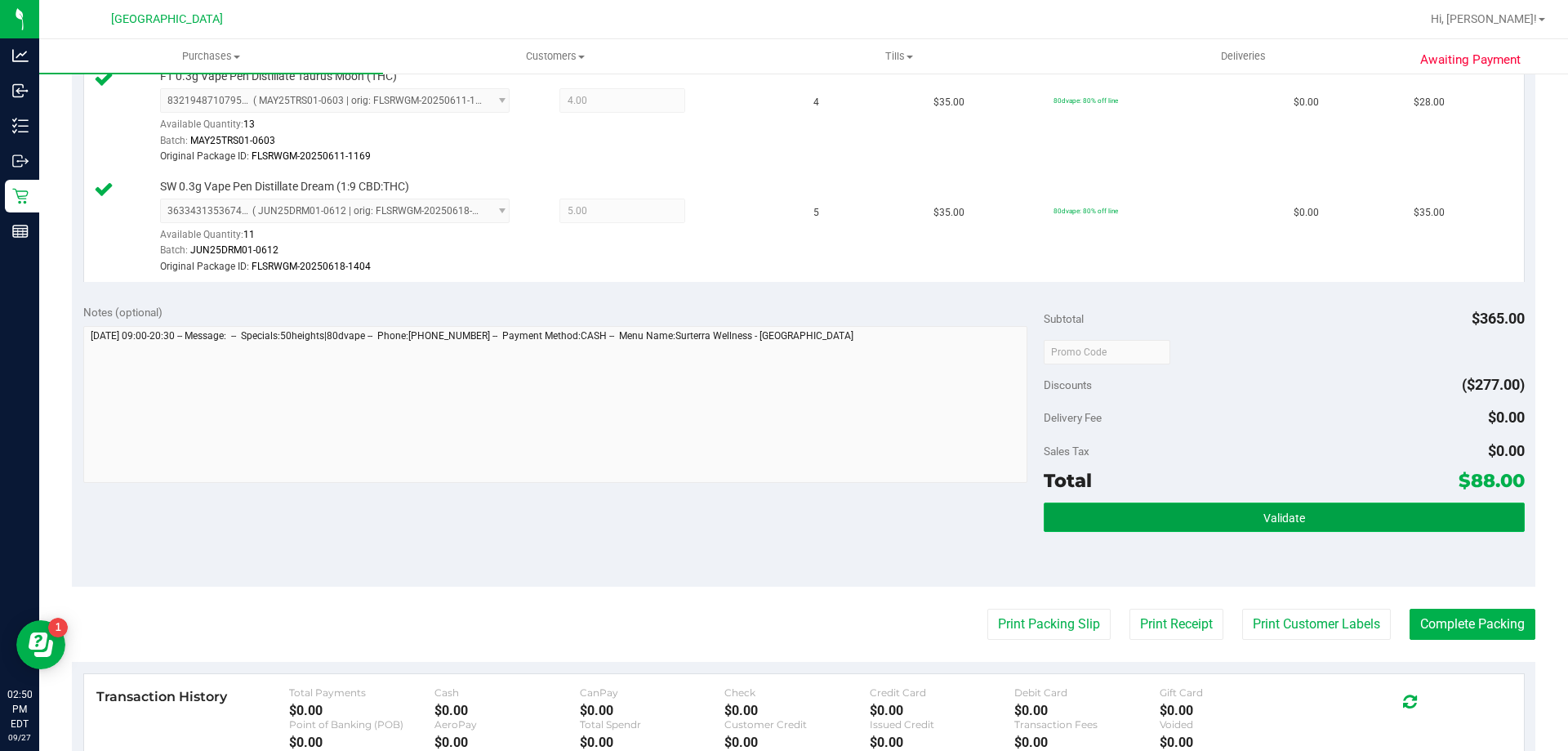
click at [1235, 509] on button "Validate" at bounding box center [1284, 516] width 480 height 29
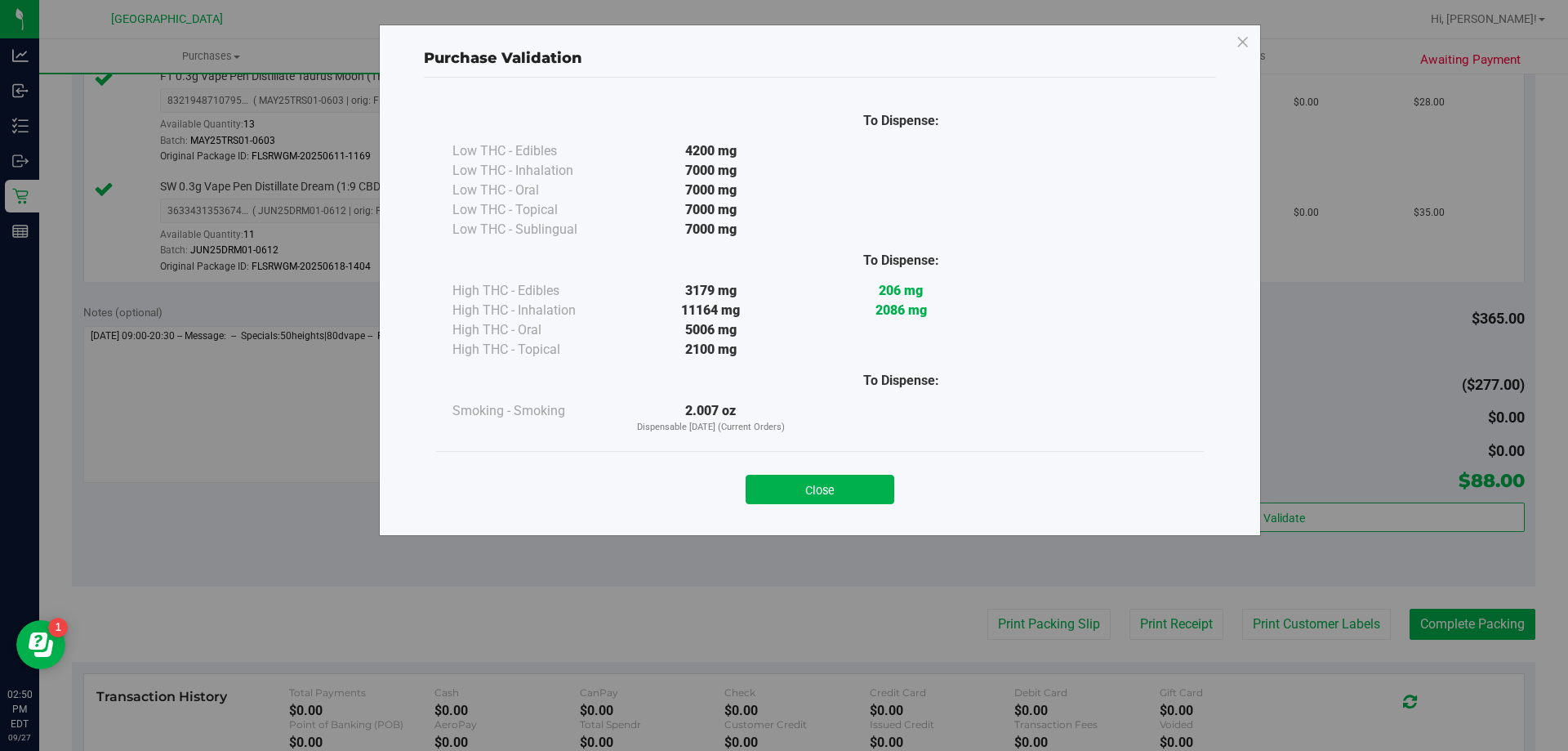
click at [877, 494] on button "Close" at bounding box center [820, 489] width 149 height 29
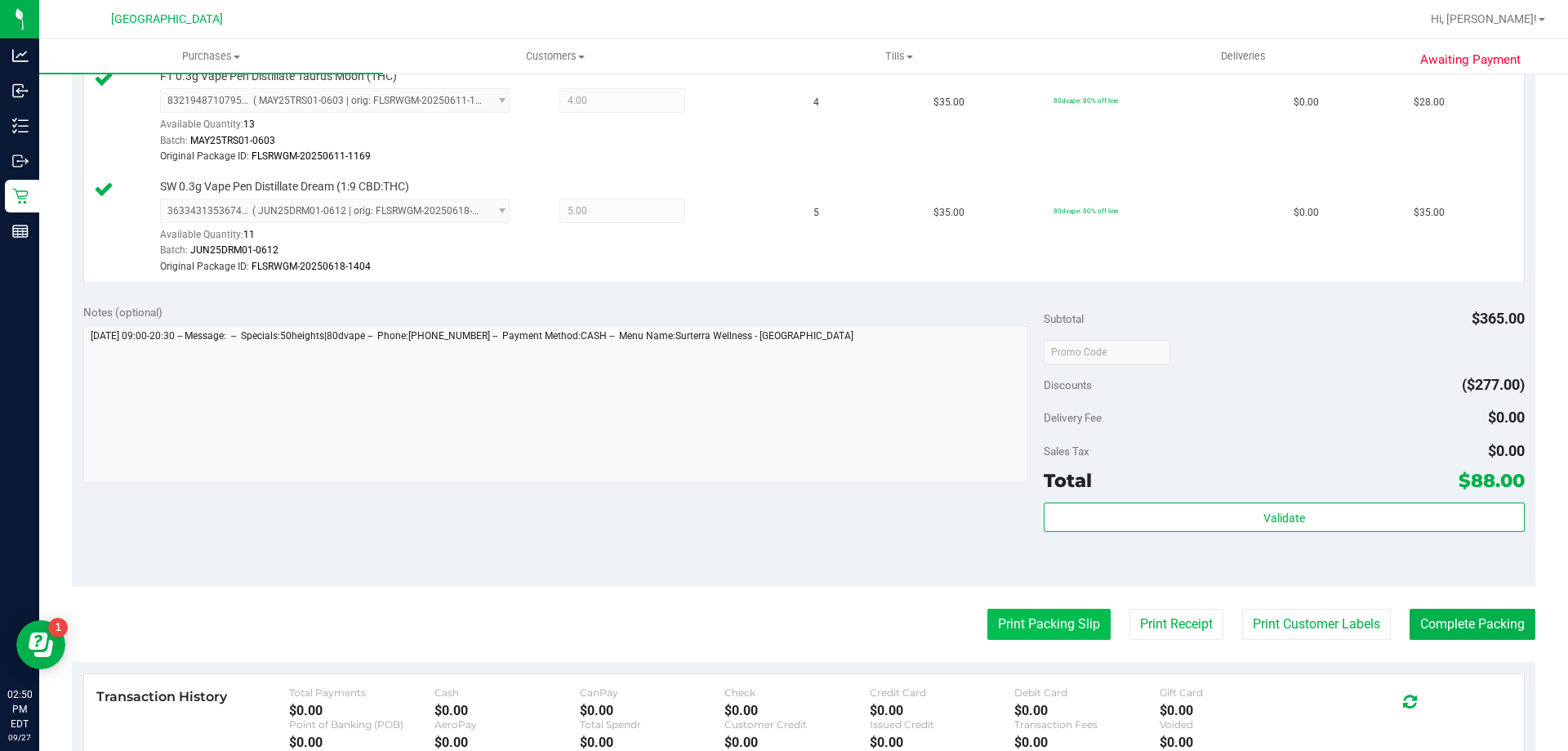
click at [1067, 626] on button "Print Packing Slip" at bounding box center [1049, 624] width 123 height 31
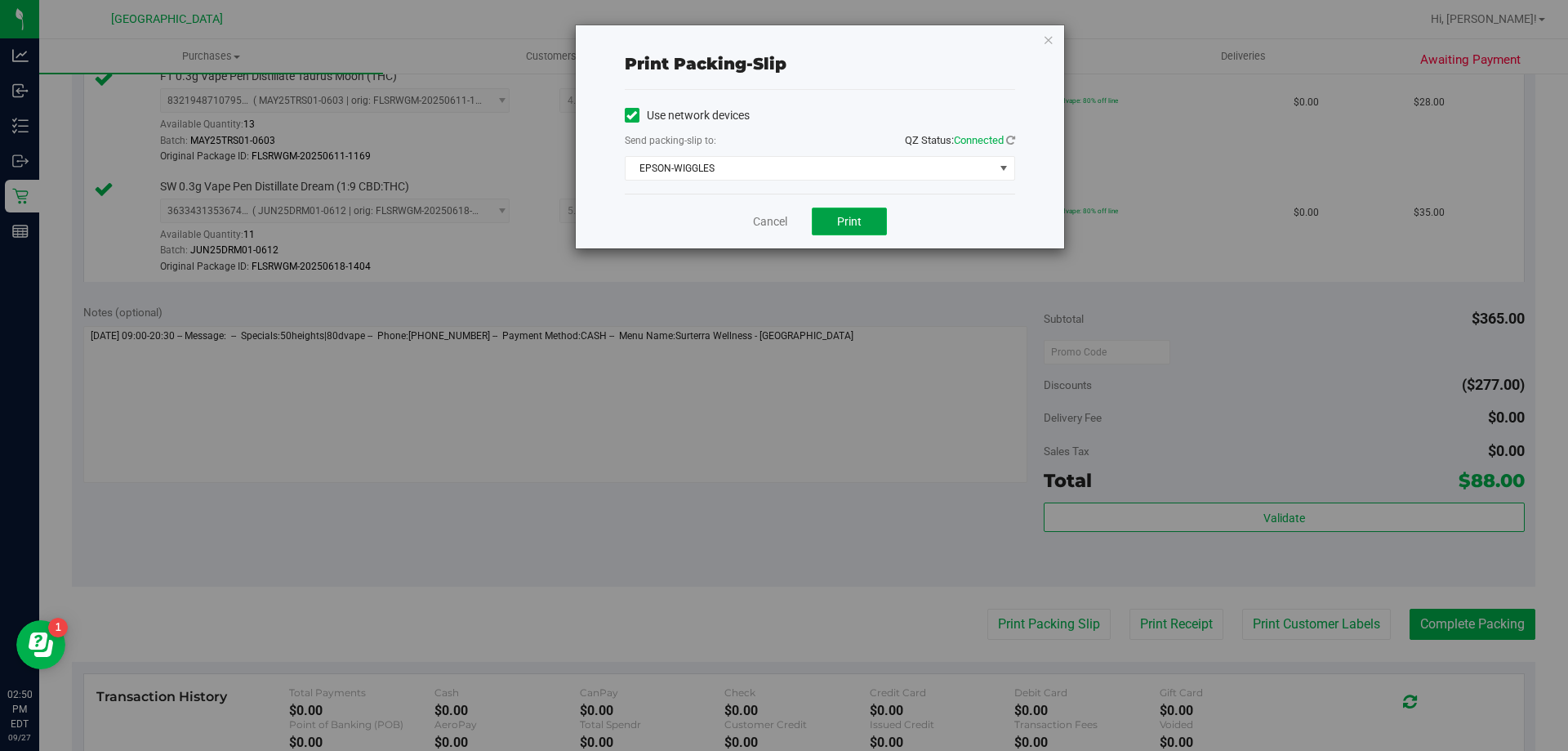
click at [870, 231] on button "Print" at bounding box center [849, 220] width 75 height 27
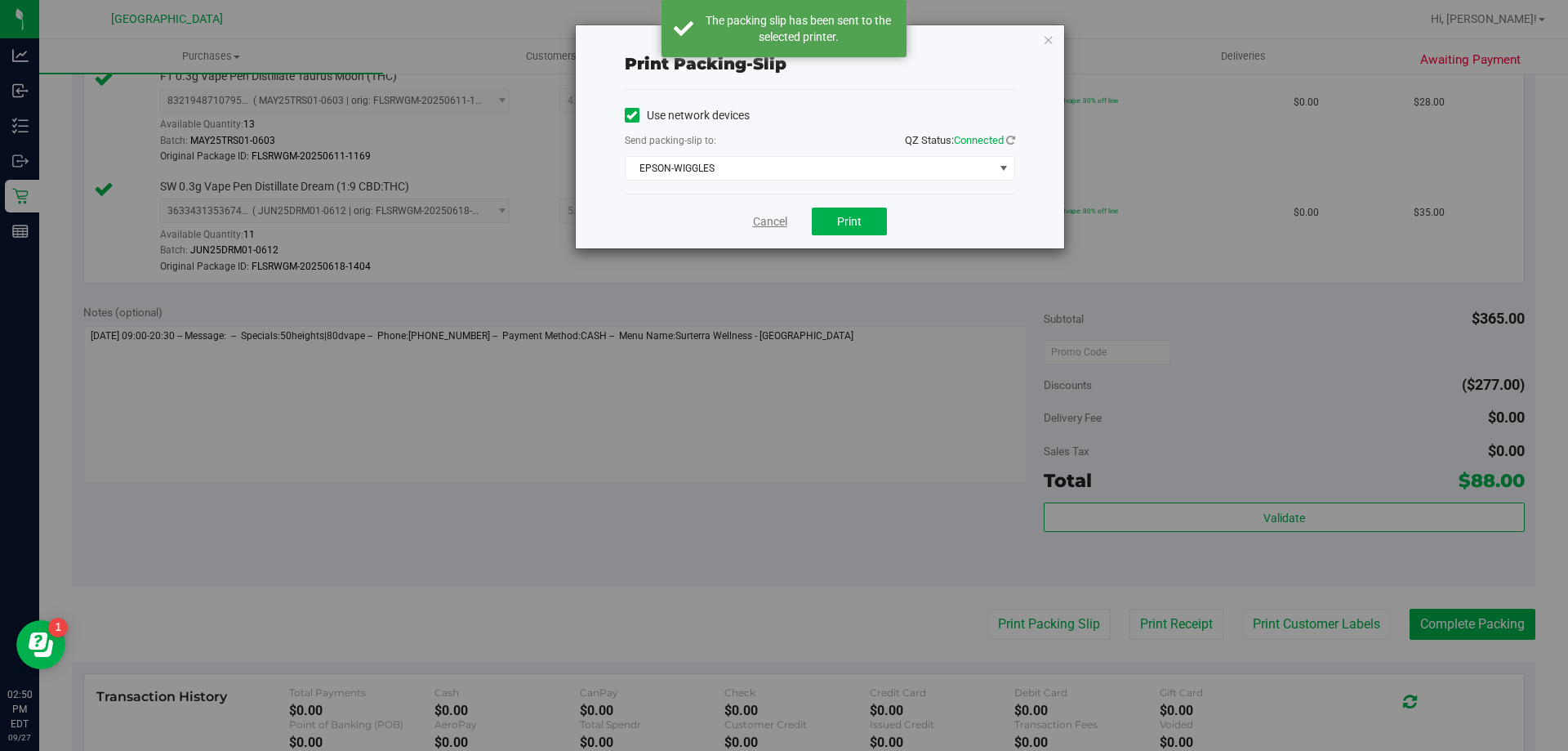
click at [768, 220] on link "Cancel" at bounding box center [770, 221] width 34 height 17
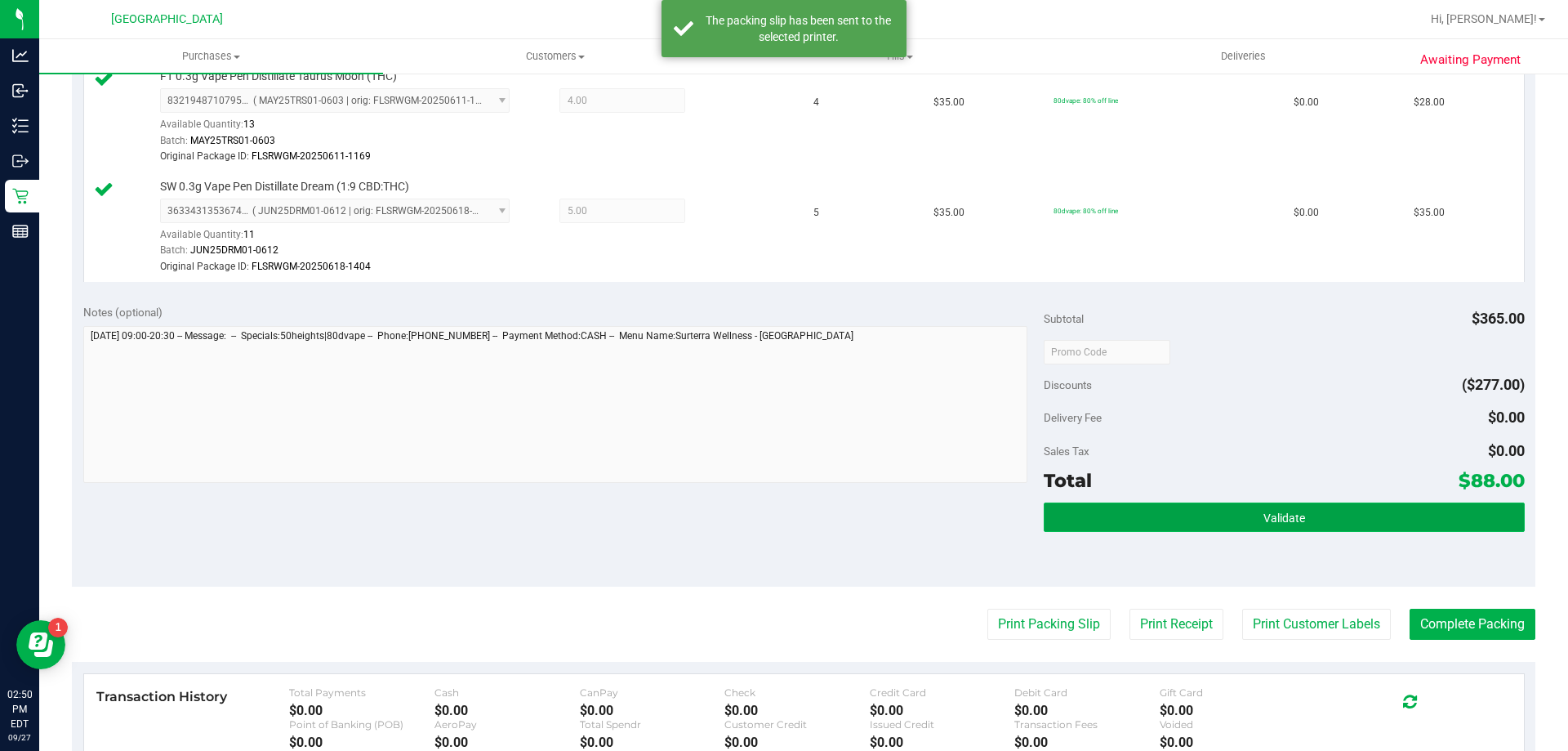
click at [1260, 509] on button "Validate" at bounding box center [1284, 516] width 480 height 29
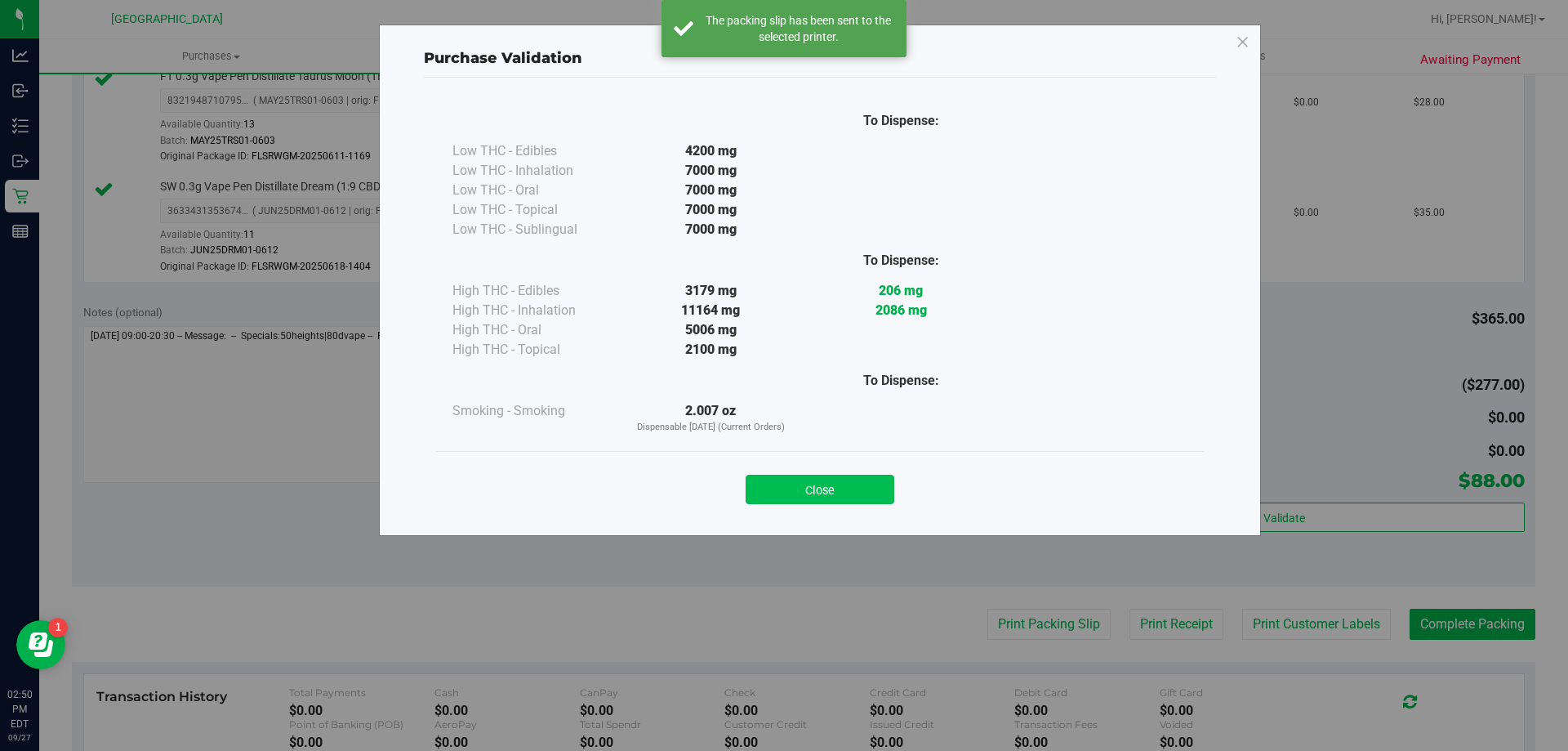
click at [832, 490] on button "Close" at bounding box center [820, 489] width 149 height 29
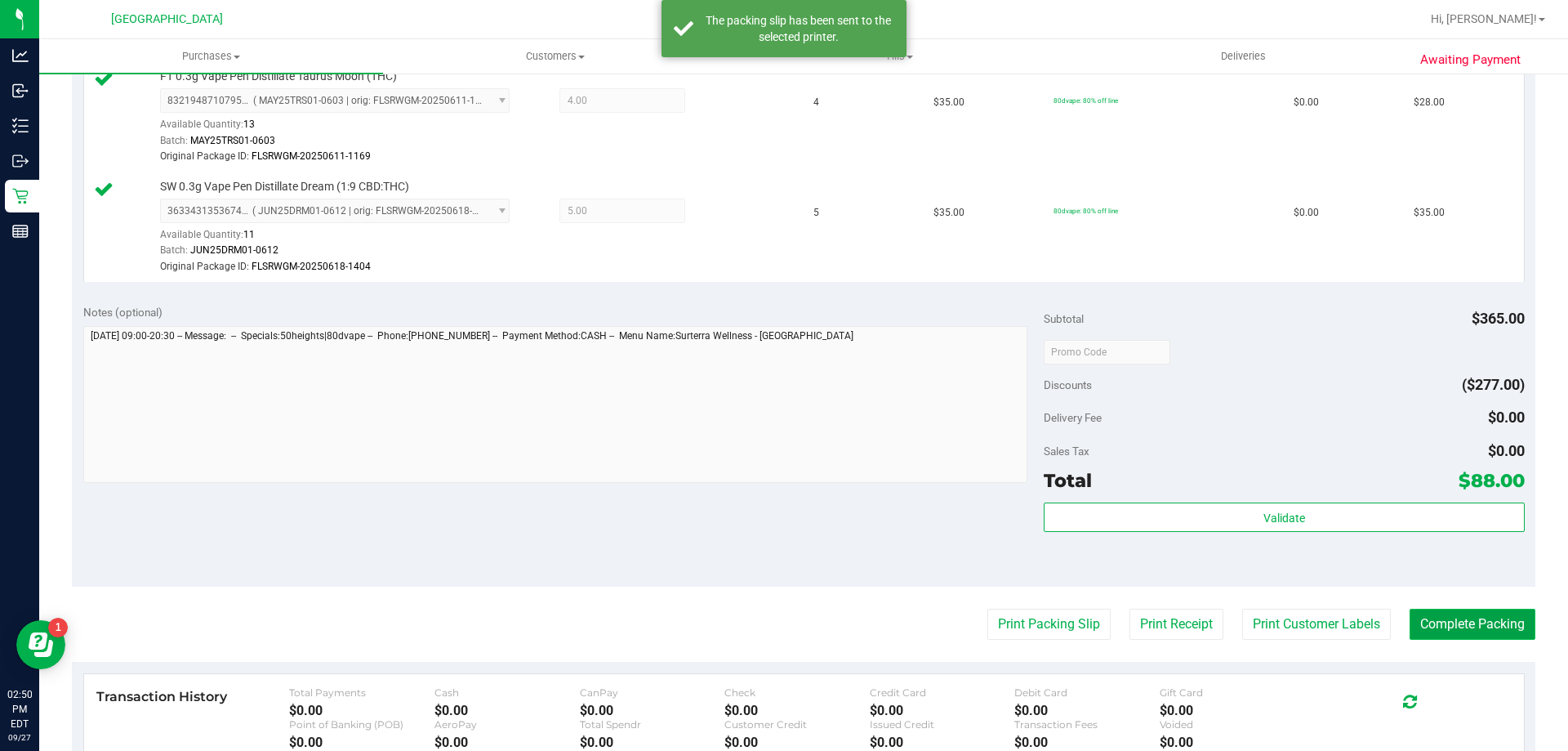
click at [1487, 618] on button "Complete Packing" at bounding box center [1473, 624] width 126 height 31
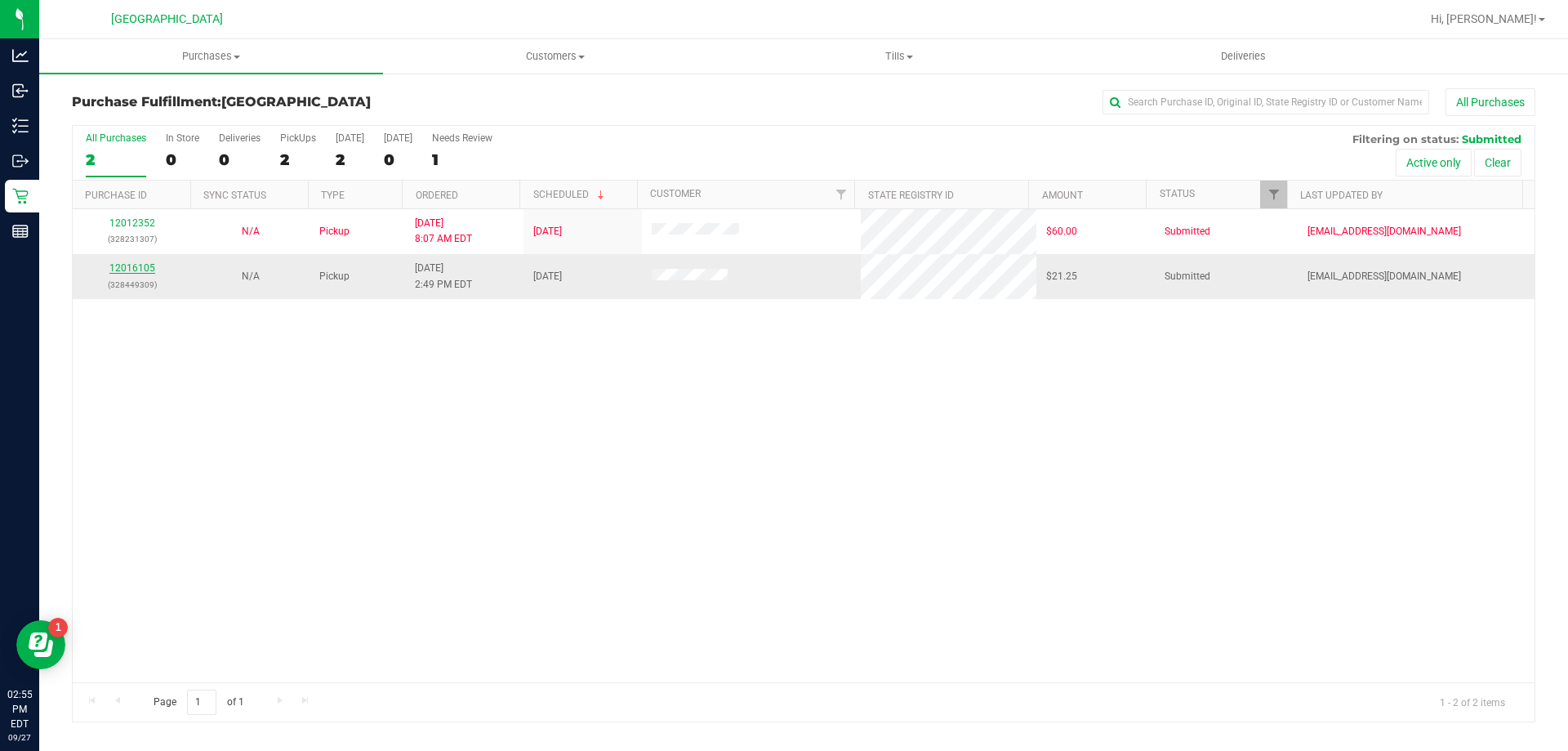
click at [138, 268] on link "12016105" at bounding box center [132, 268] width 46 height 11
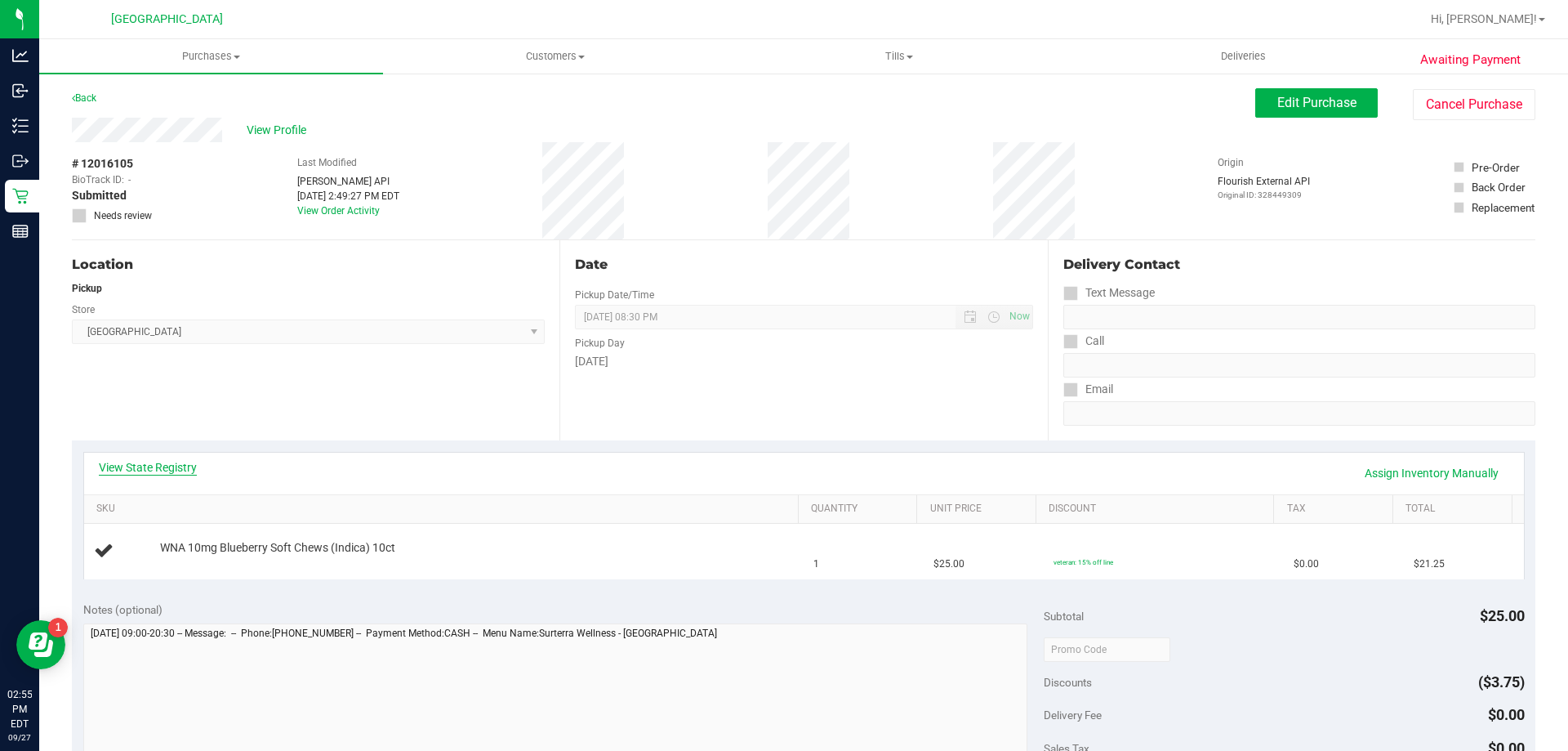
click at [172, 467] on link "View State Registry" at bounding box center [148, 466] width 98 height 16
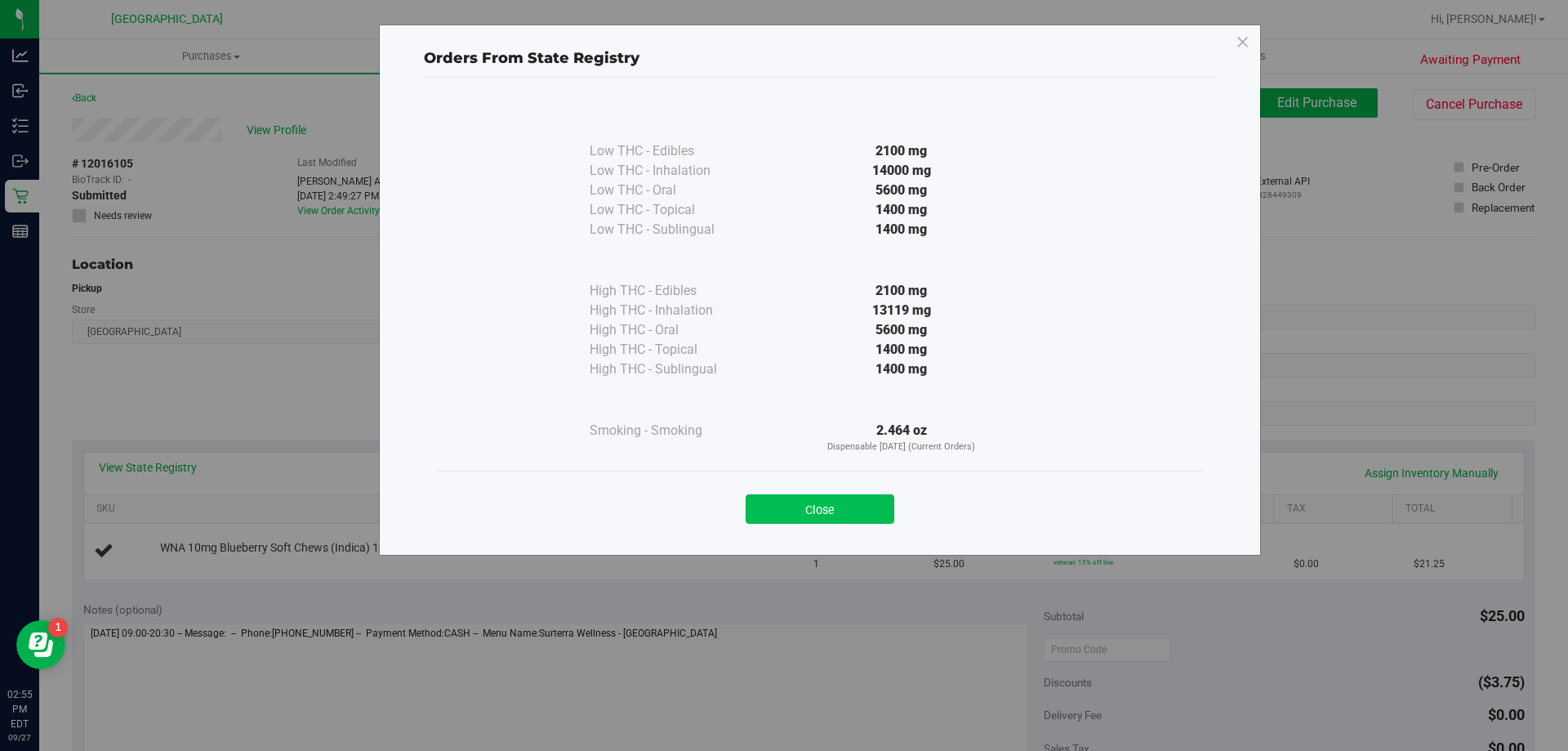
click at [818, 500] on button "Close" at bounding box center [820, 509] width 149 height 29
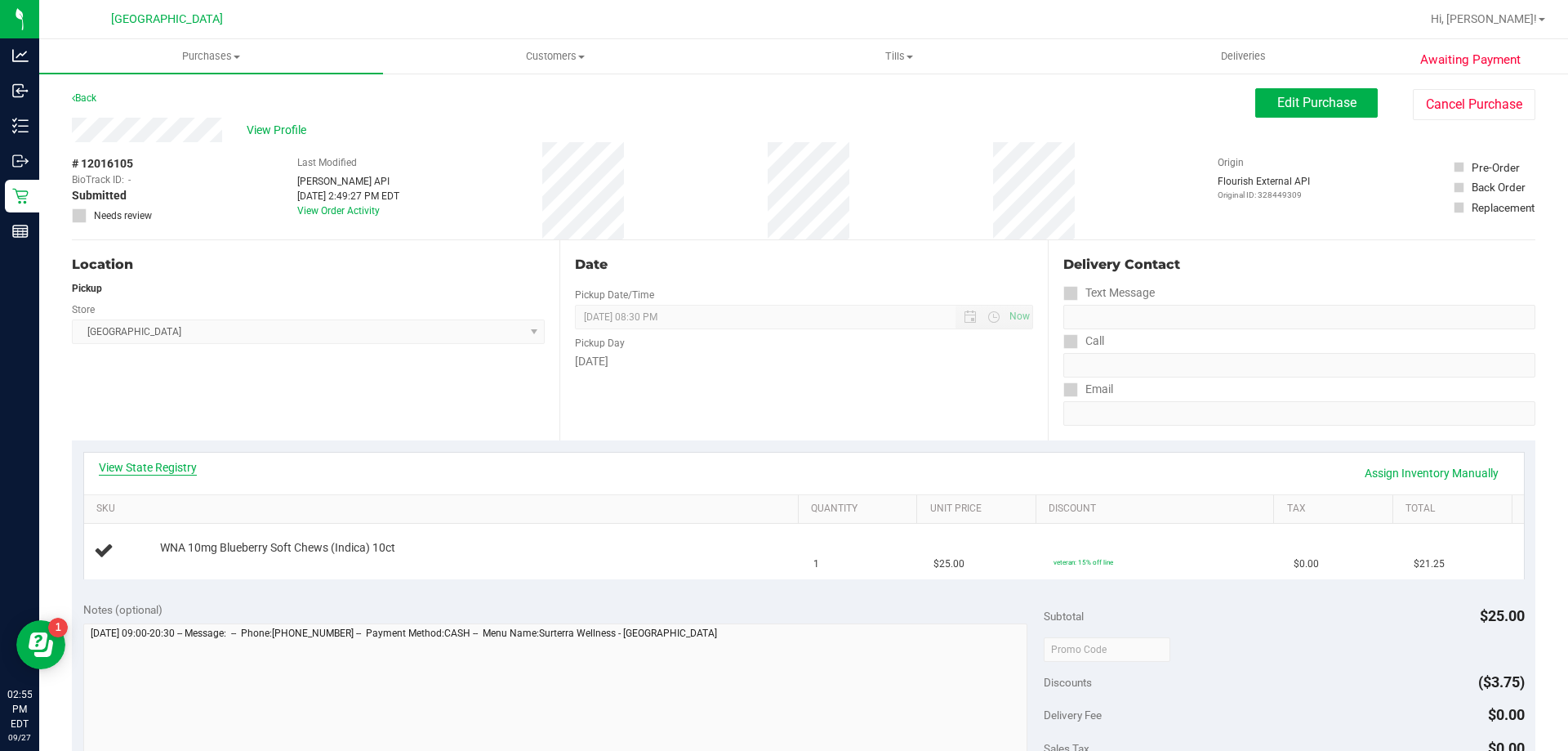
click at [186, 468] on link "View State Registry" at bounding box center [148, 466] width 98 height 16
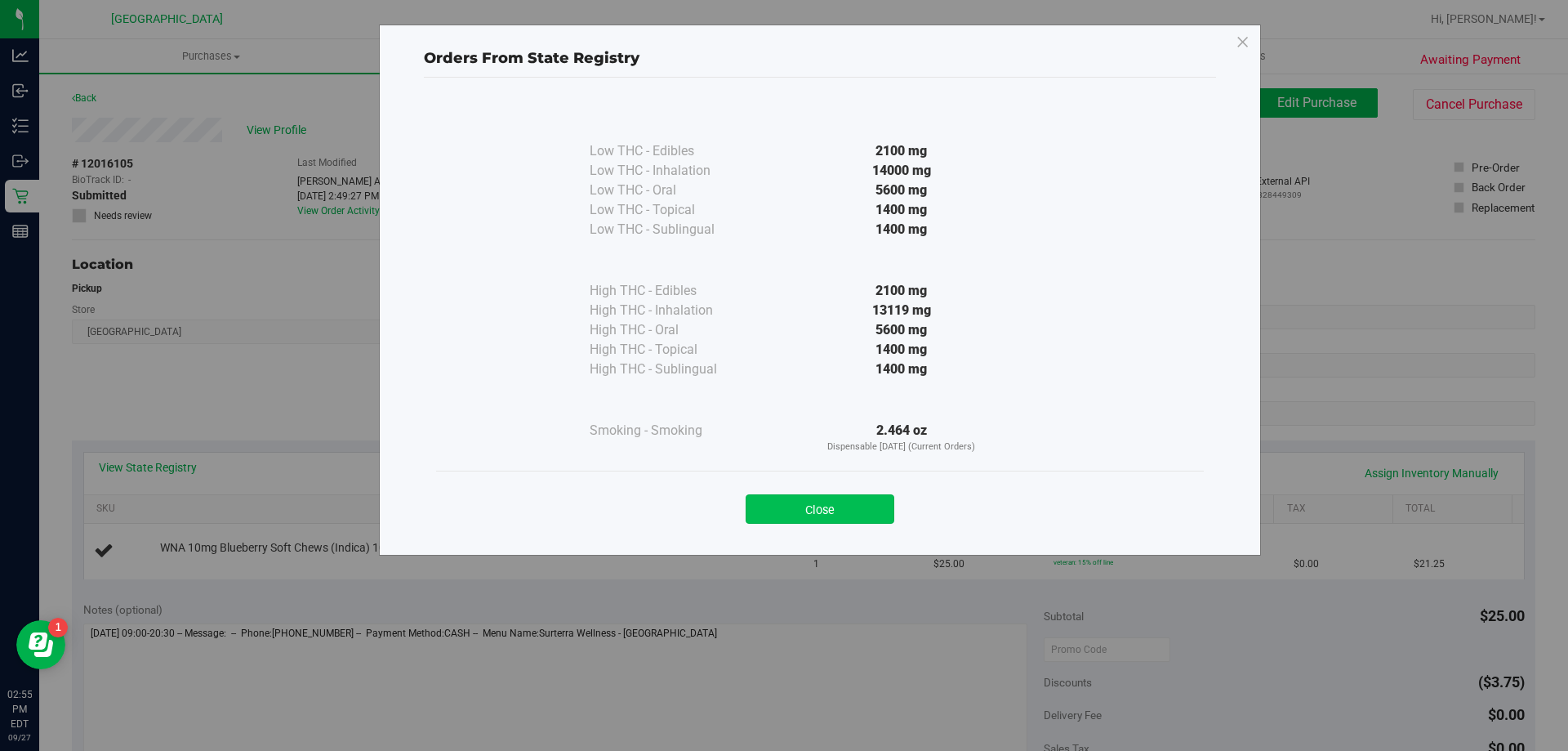
click at [840, 506] on button "Close" at bounding box center [820, 509] width 149 height 29
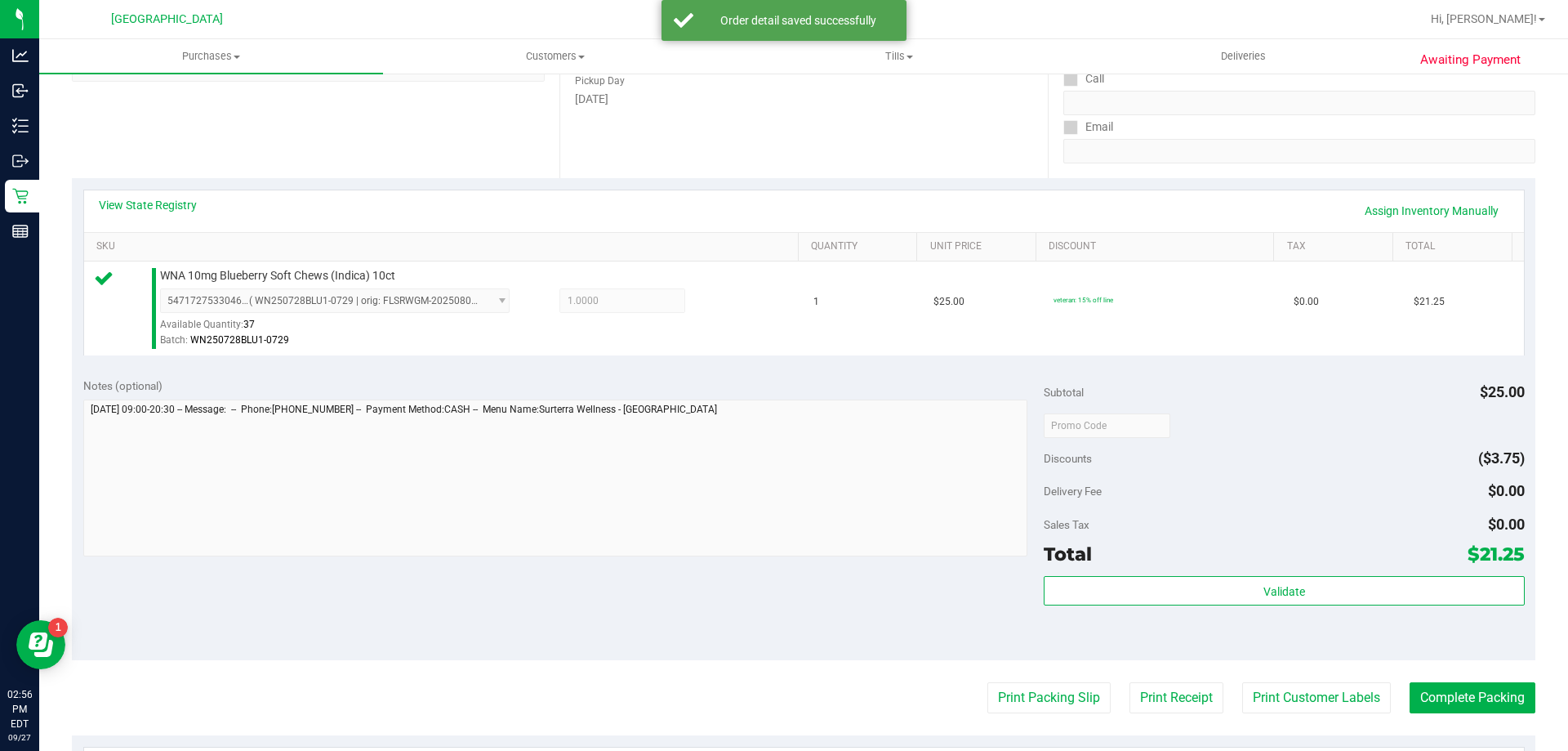
scroll to position [490, 0]
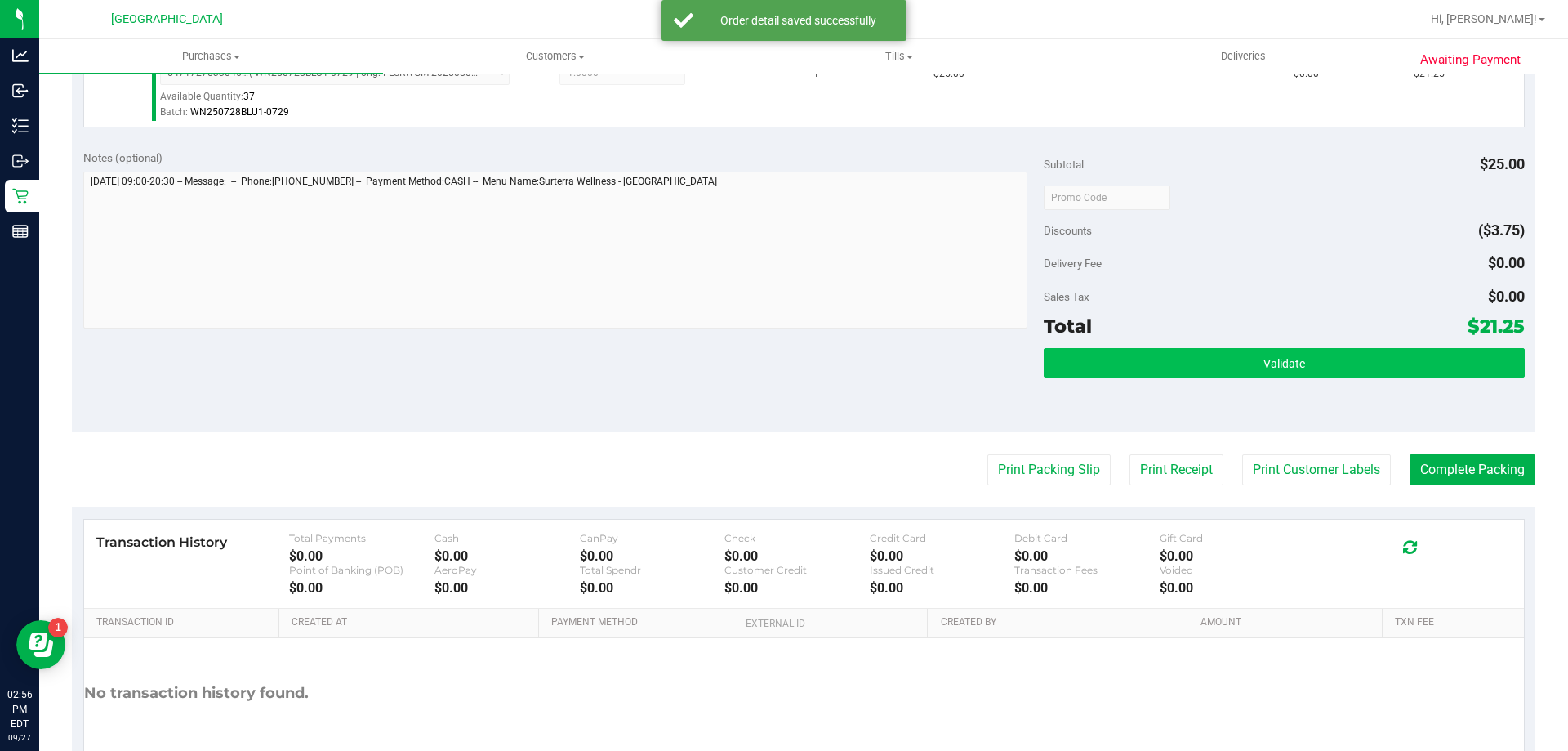
drag, startPoint x: 1364, startPoint y: 382, endPoint x: 1359, endPoint y: 362, distance: 20.6
click at [1363, 382] on div "Validate" at bounding box center [1284, 384] width 480 height 73
click at [1359, 362] on button "Validate" at bounding box center [1284, 362] width 480 height 29
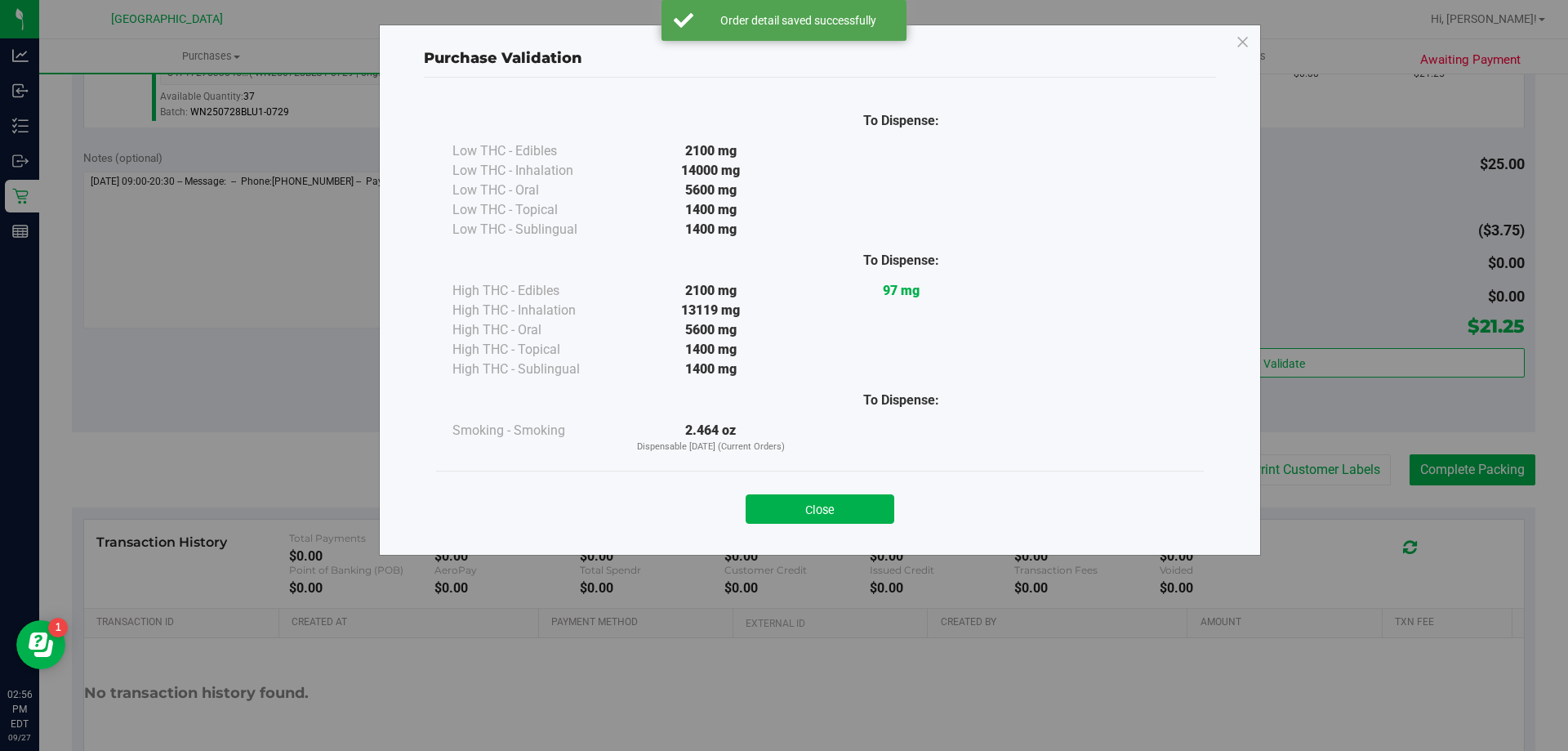
click at [850, 513] on button "Close" at bounding box center [820, 509] width 149 height 29
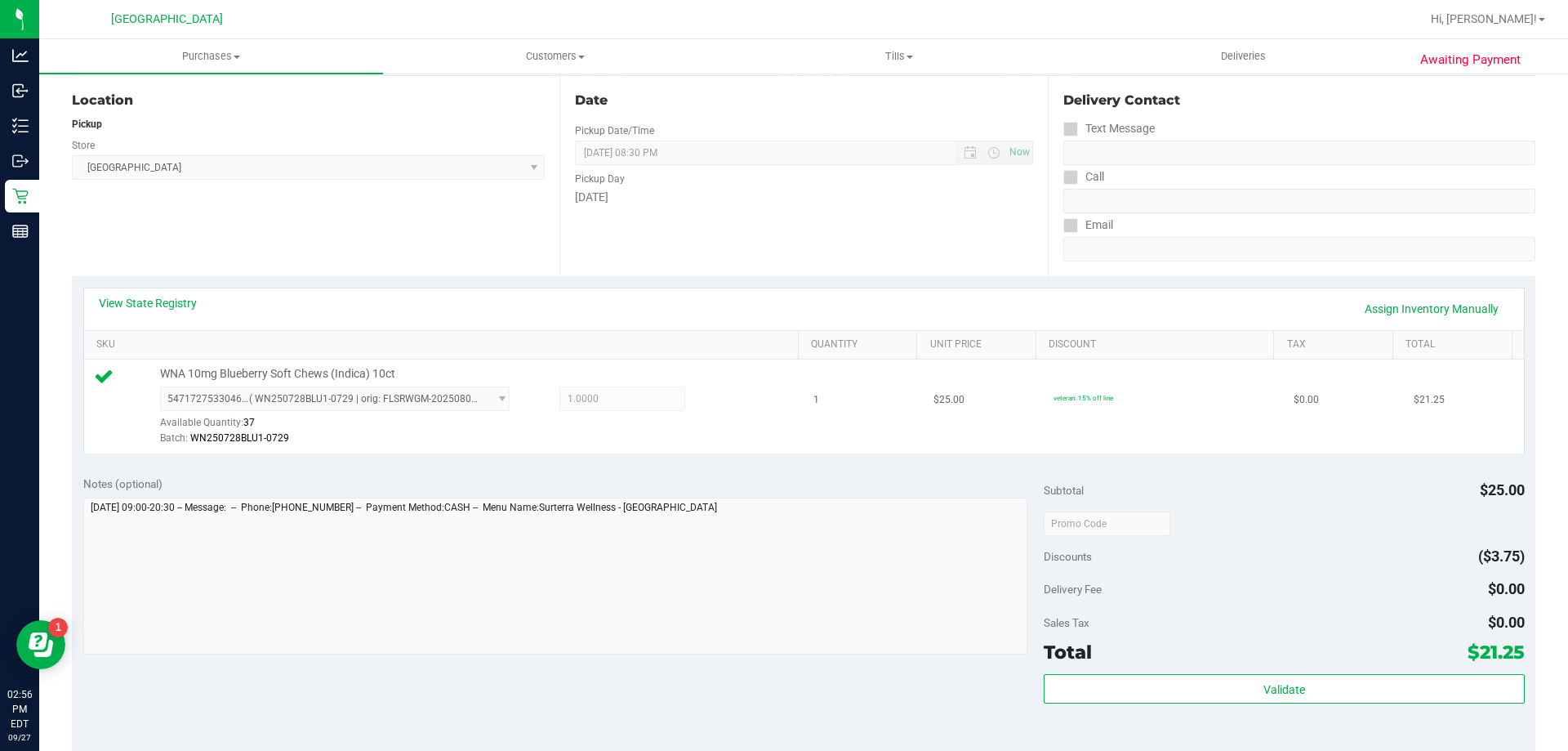
scroll to position [409, 0]
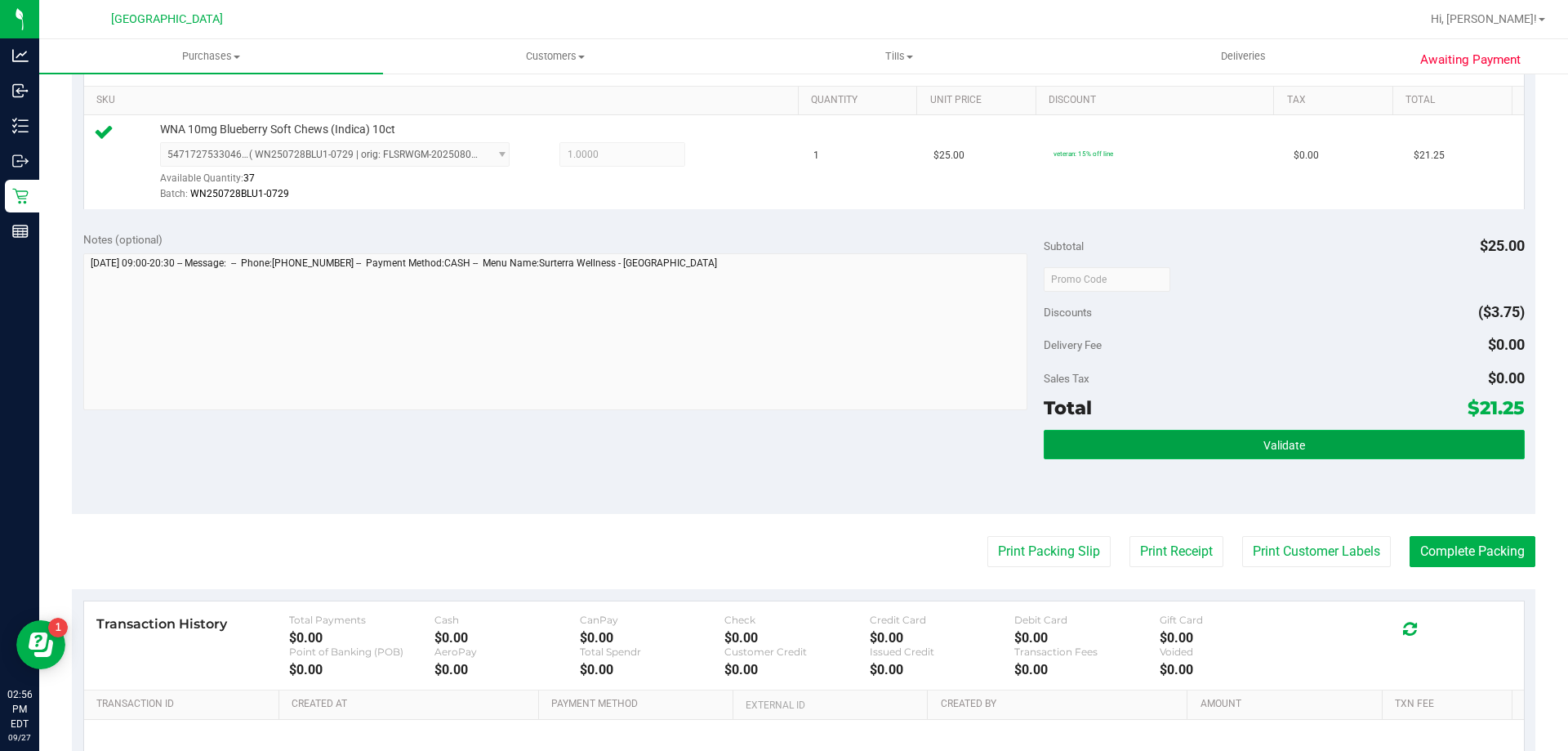
click at [1240, 451] on button "Validate" at bounding box center [1284, 444] width 480 height 29
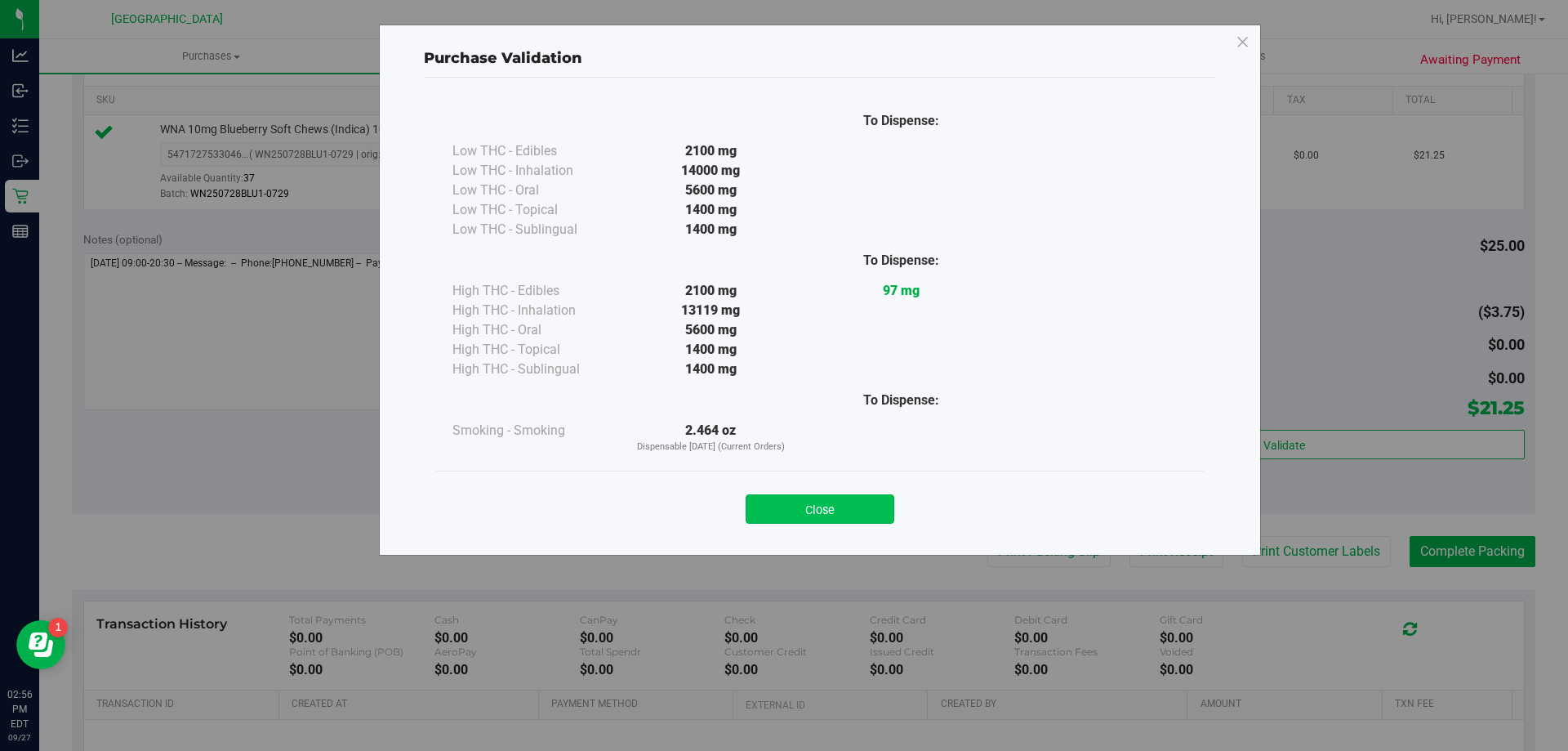
click at [813, 511] on button "Close" at bounding box center [820, 509] width 149 height 29
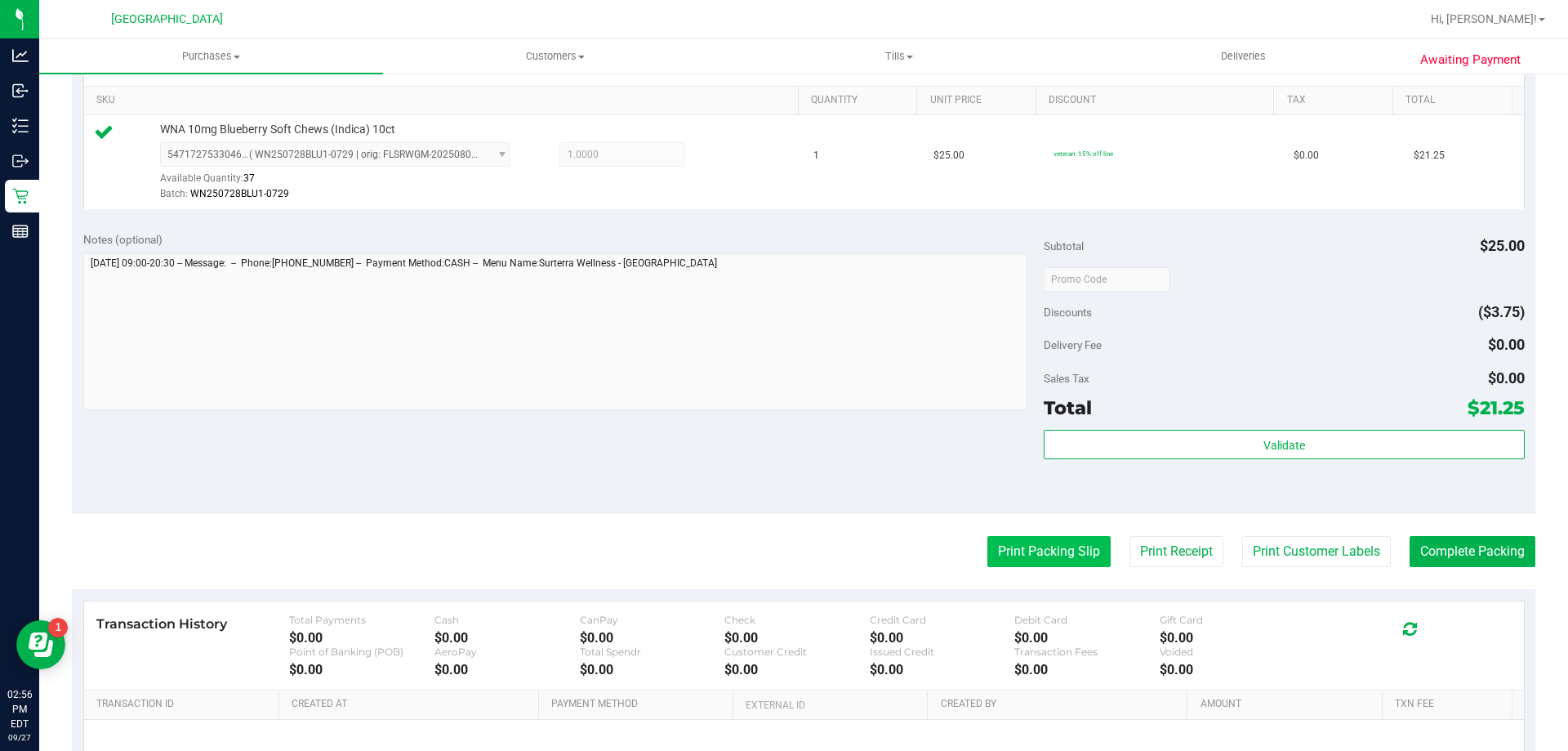
click at [1075, 543] on button "Print Packing Slip" at bounding box center [1049, 551] width 123 height 31
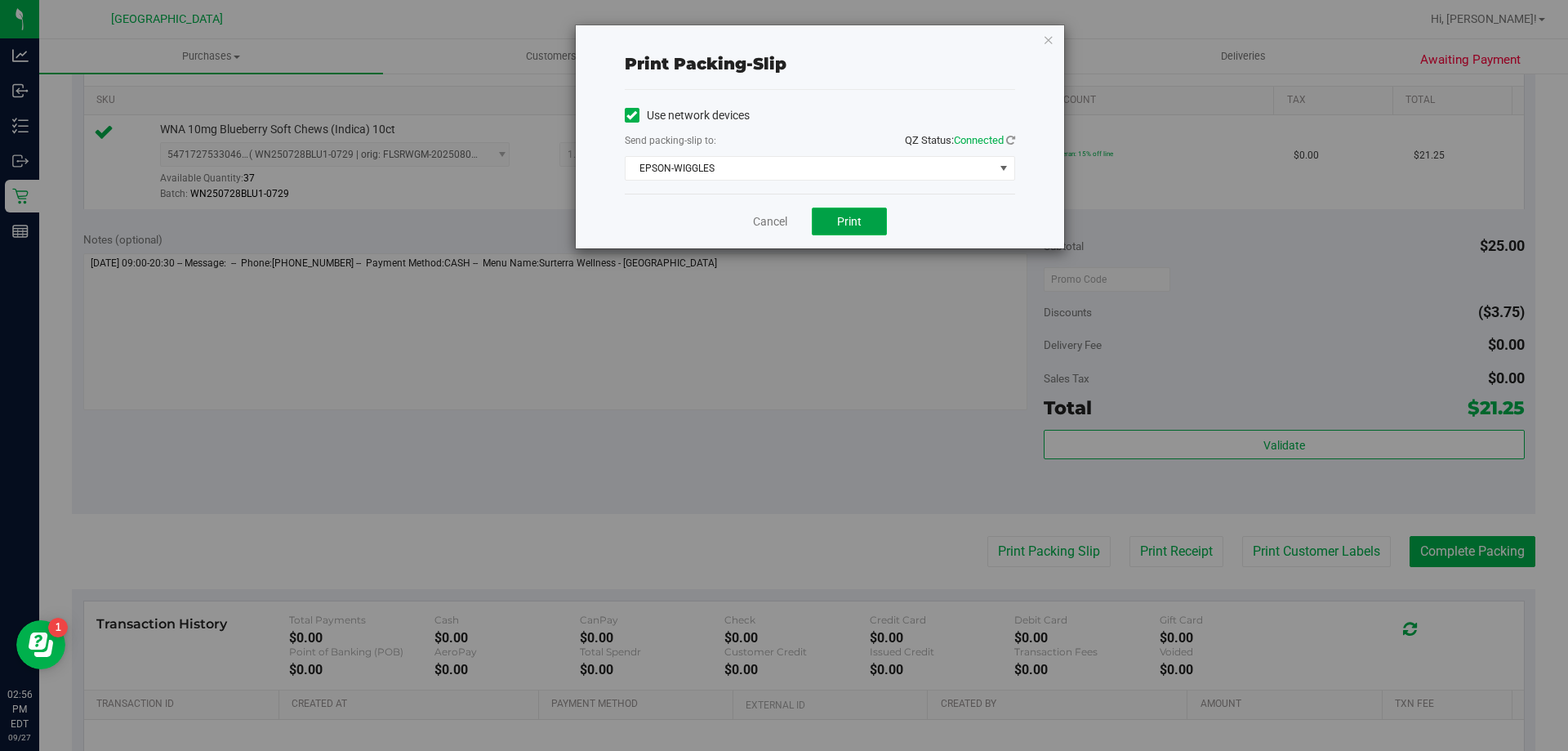
click at [837, 219] on span "Print" at bounding box center [849, 221] width 24 height 13
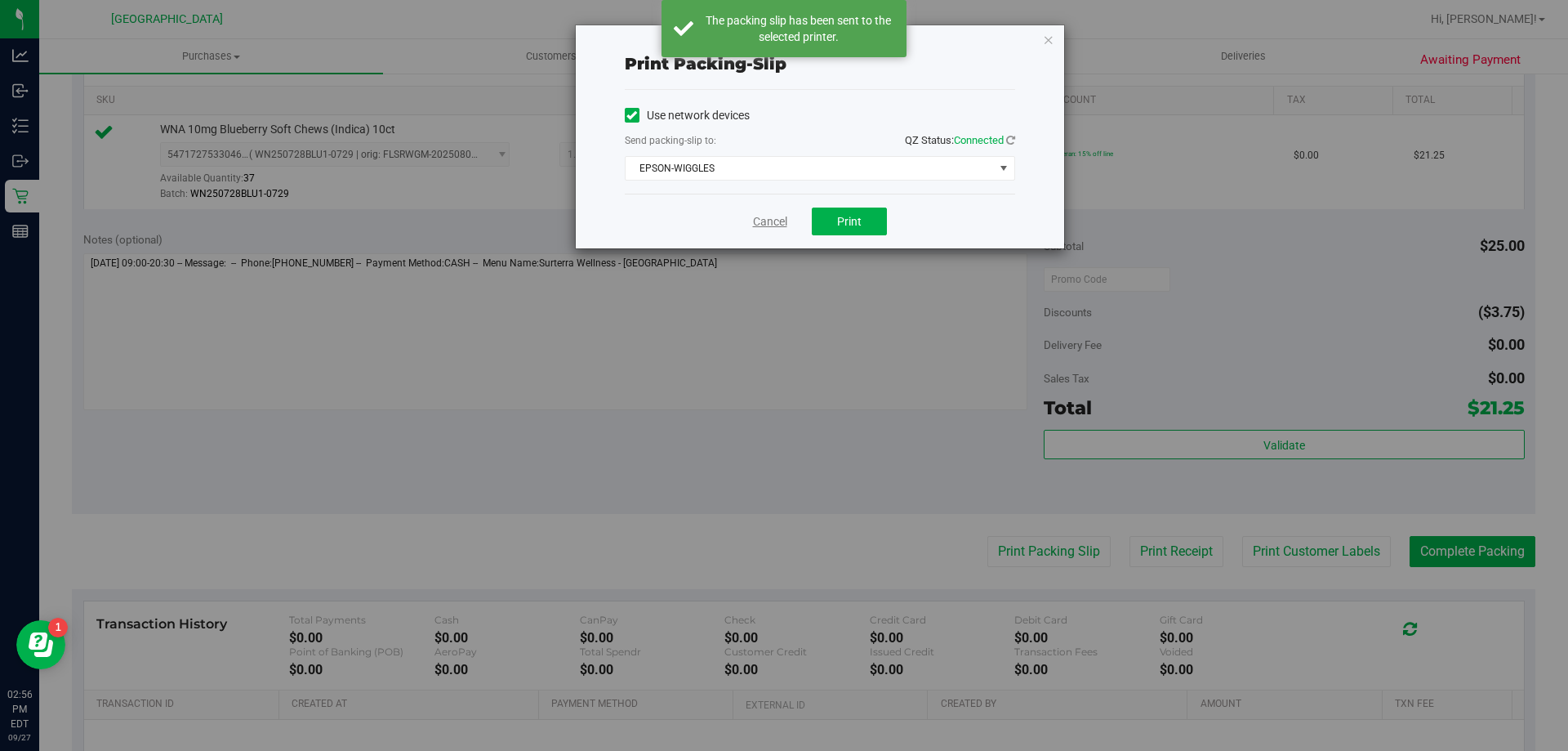
click at [761, 220] on link "Cancel" at bounding box center [770, 221] width 34 height 17
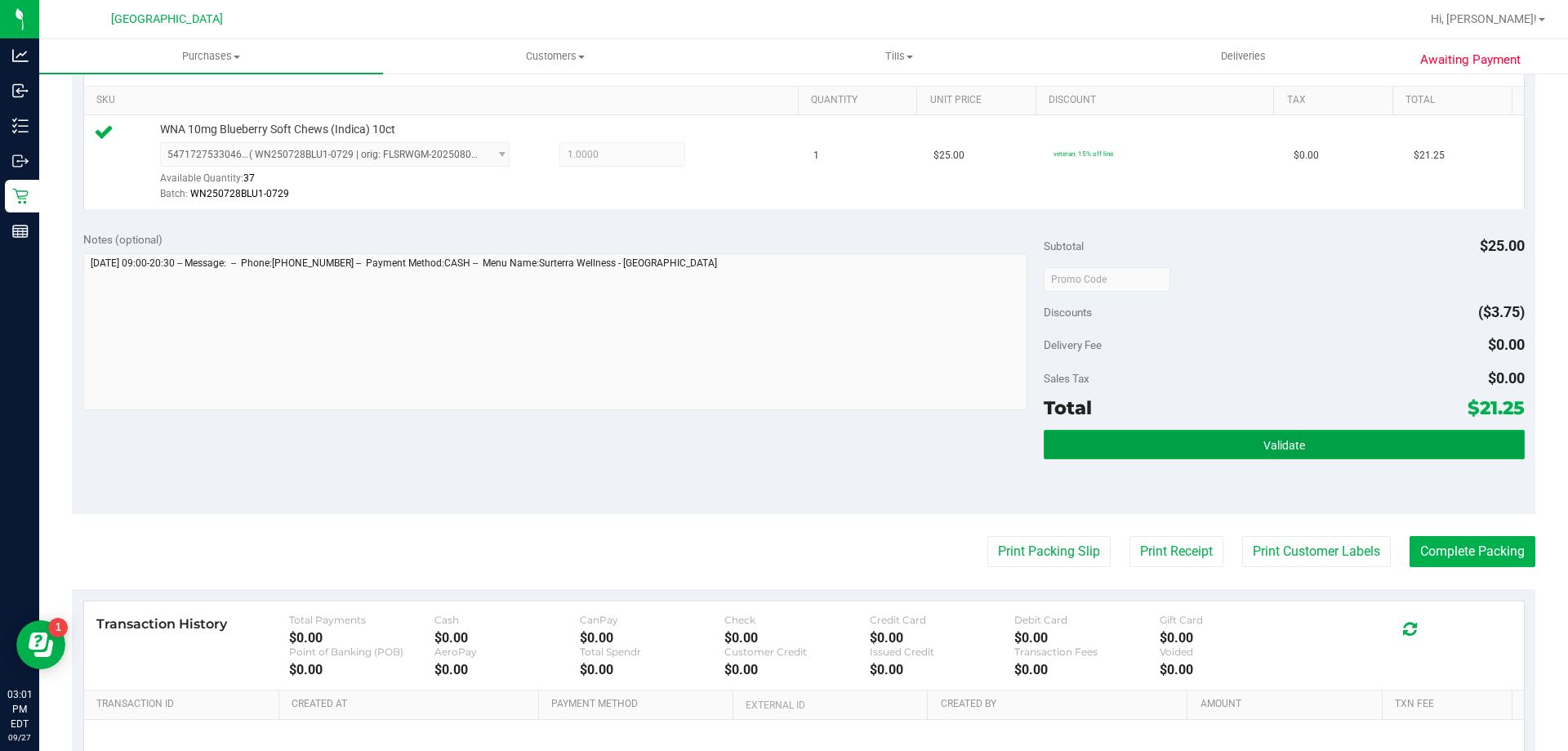
click at [1264, 447] on span "Validate" at bounding box center [1285, 446] width 41 height 13
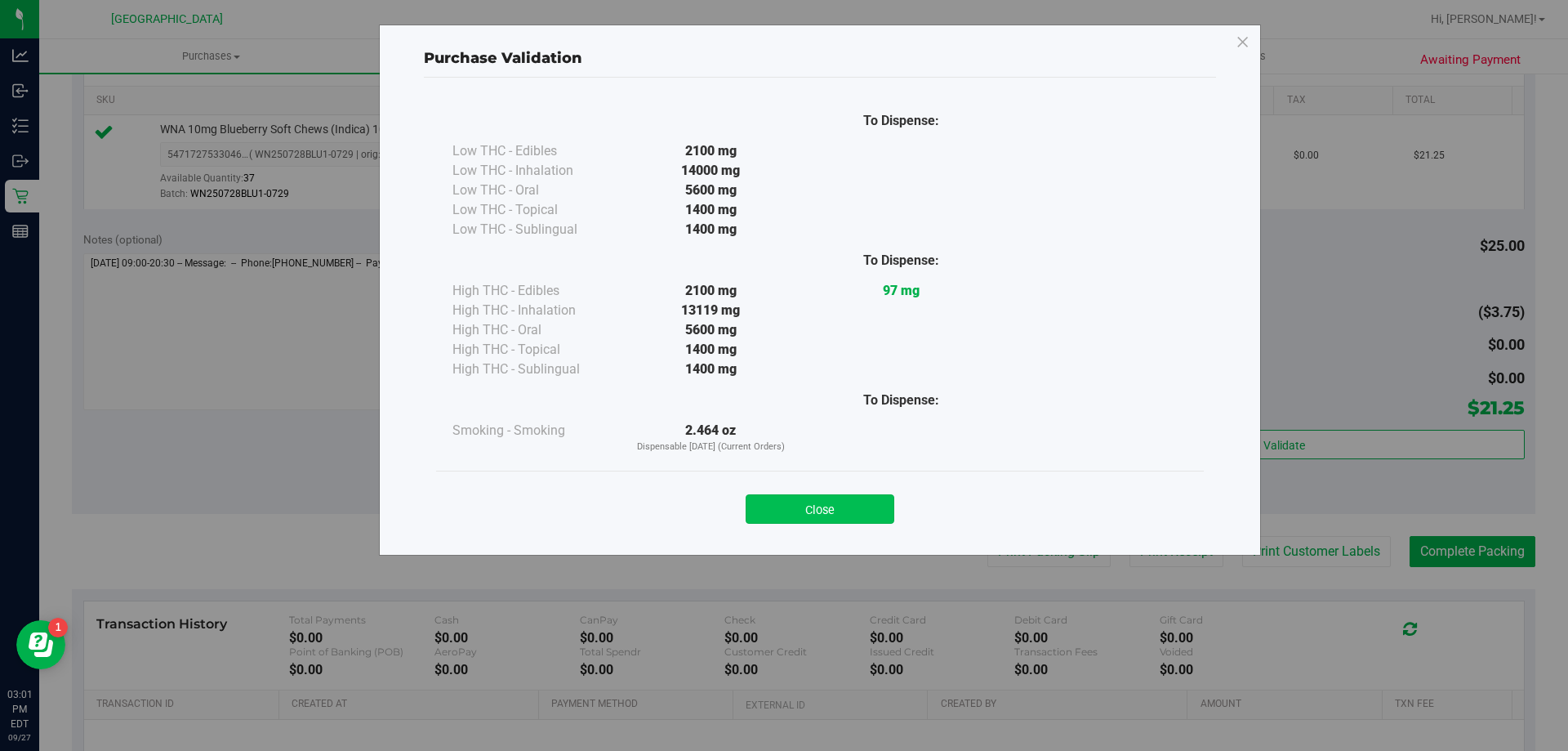
click at [824, 512] on button "Close" at bounding box center [820, 509] width 149 height 29
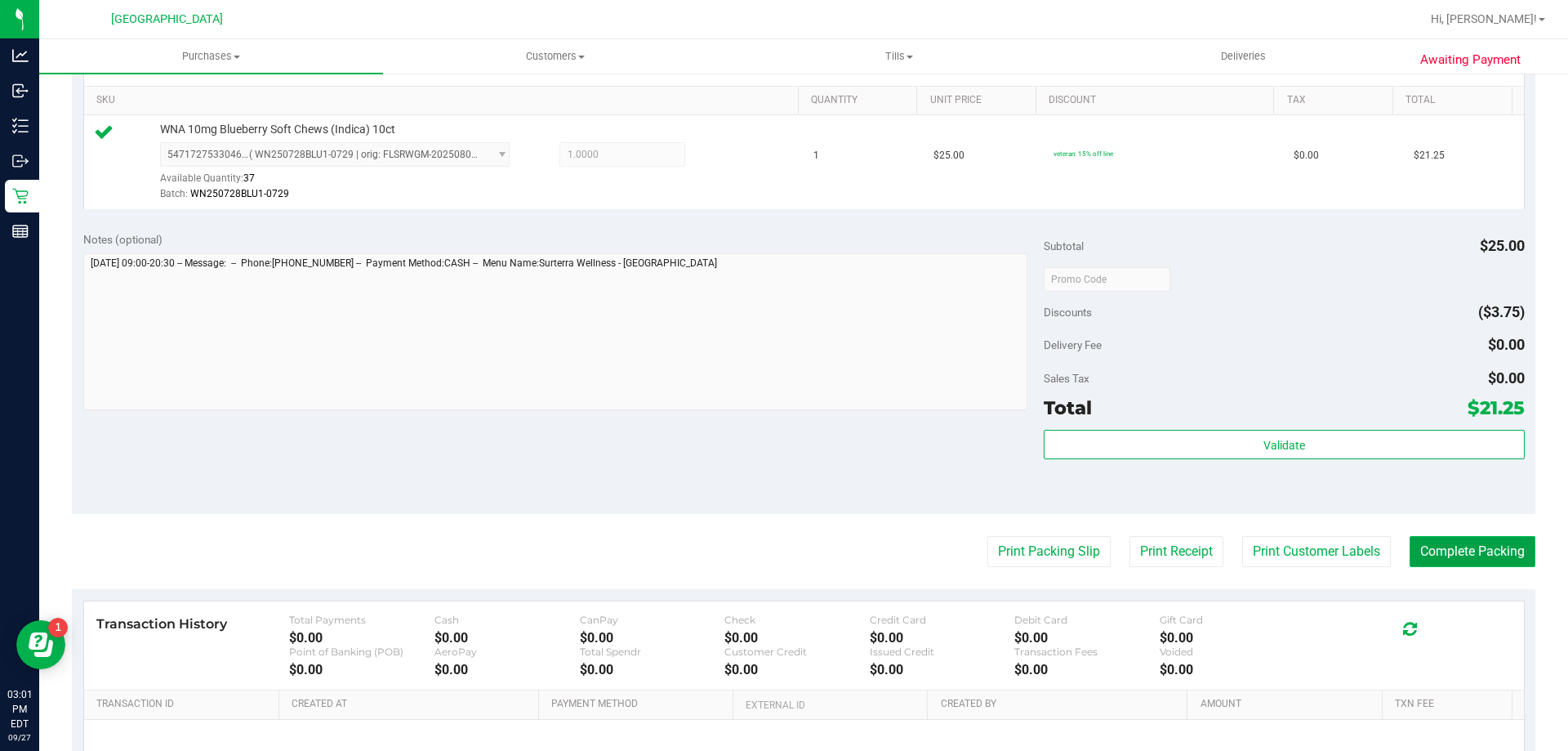
click at [1492, 540] on button "Complete Packing" at bounding box center [1473, 551] width 126 height 31
